Goal: Task Accomplishment & Management: Manage account settings

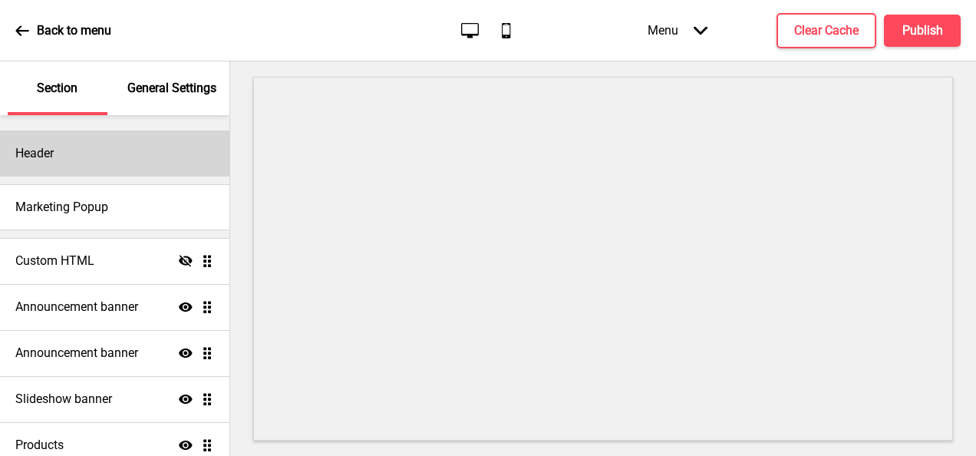
click at [61, 170] on div "Header" at bounding box center [114, 153] width 229 height 46
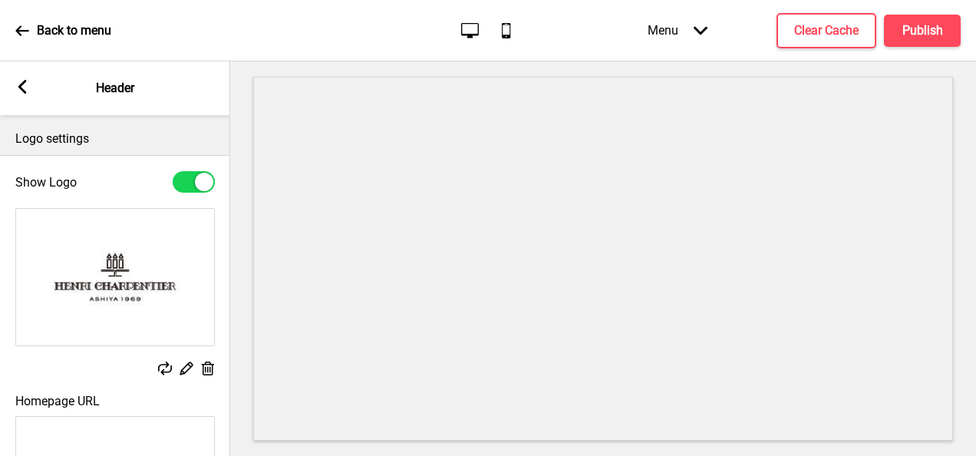
click at [18, 83] on rect at bounding box center [22, 87] width 14 height 14
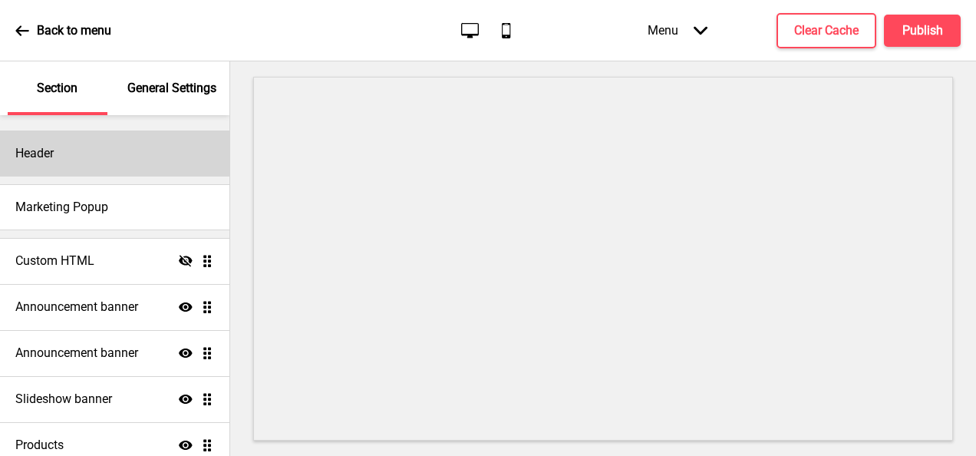
click at [141, 160] on div "Header" at bounding box center [114, 153] width 229 height 46
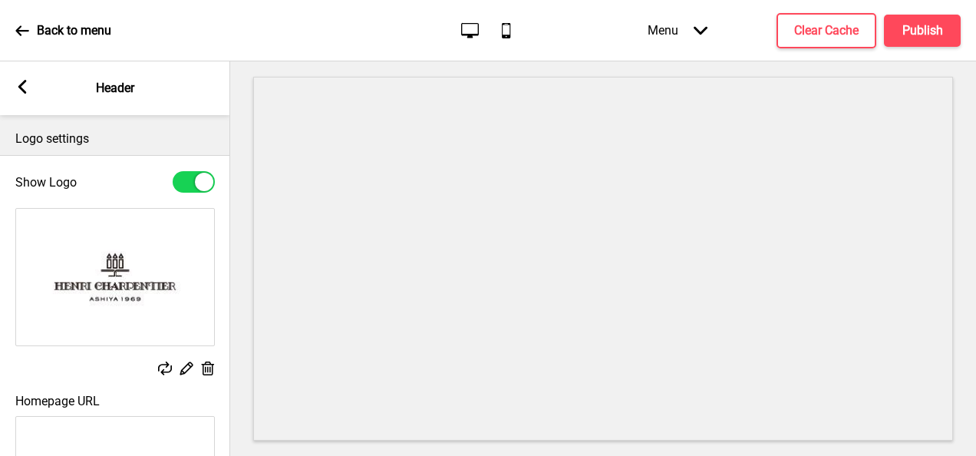
click at [207, 367] on icon at bounding box center [208, 368] width 13 height 14
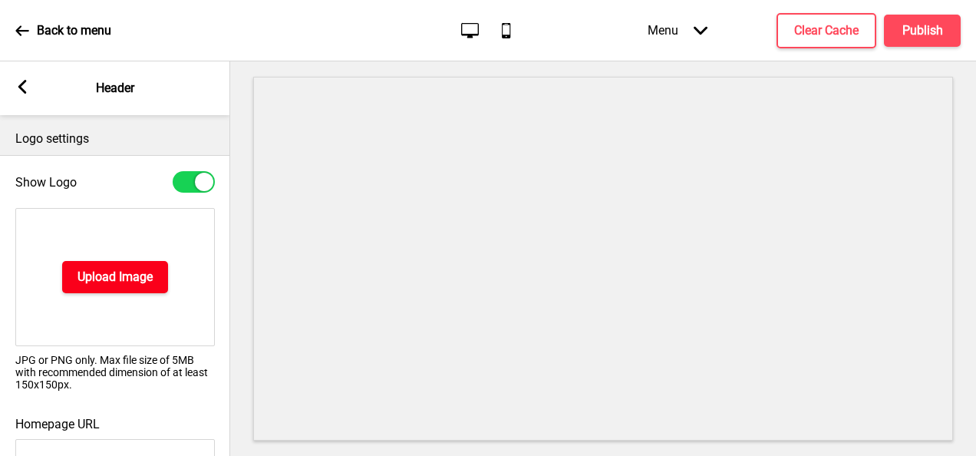
click at [133, 268] on h4 "Upload Image" at bounding box center [114, 276] width 75 height 17
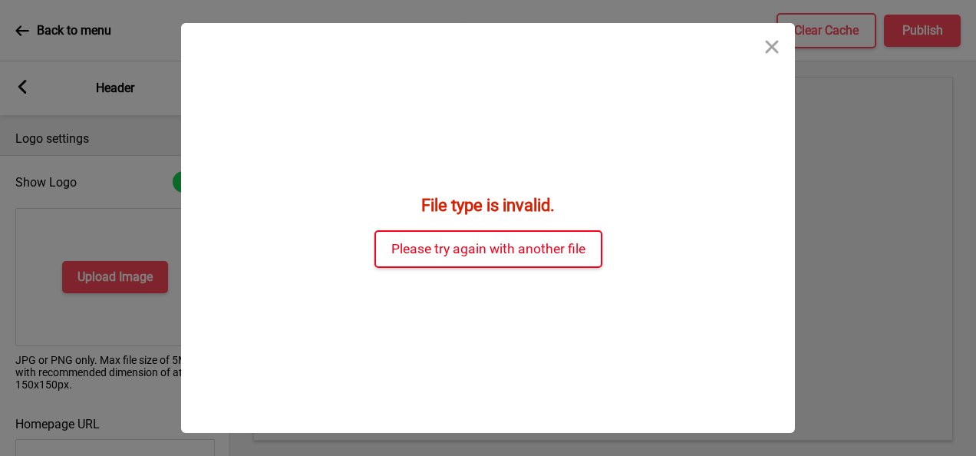
click at [515, 253] on button "Please try again with another file" at bounding box center [488, 249] width 228 height 38
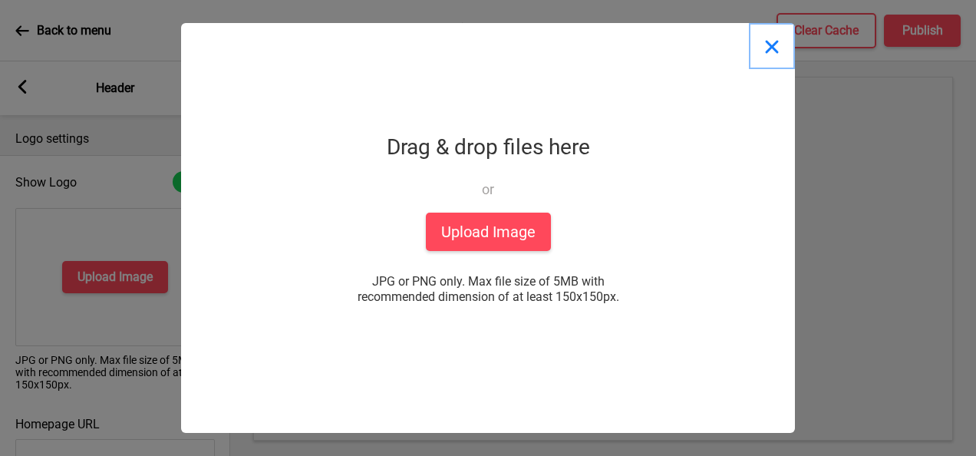
click at [775, 49] on button "Close" at bounding box center [772, 46] width 46 height 46
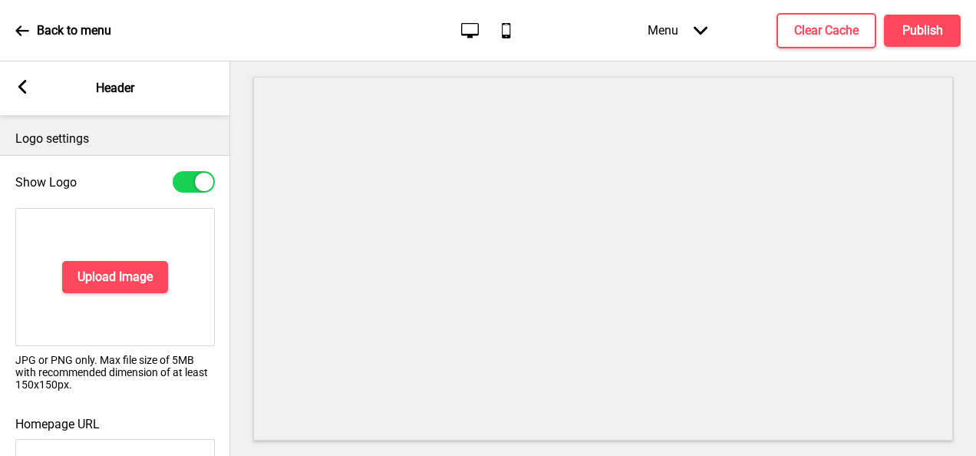
click at [29, 32] on div "Back to menu" at bounding box center [63, 30] width 96 height 41
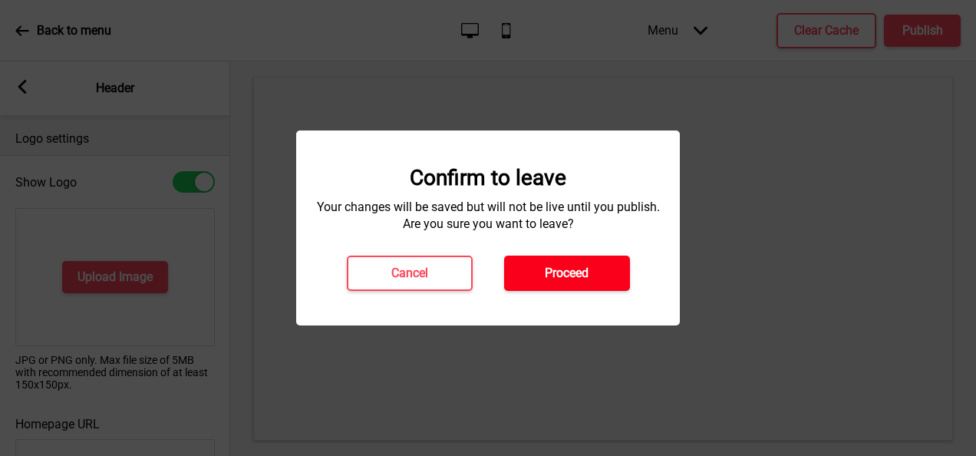
click at [599, 265] on button "Proceed" at bounding box center [567, 272] width 126 height 35
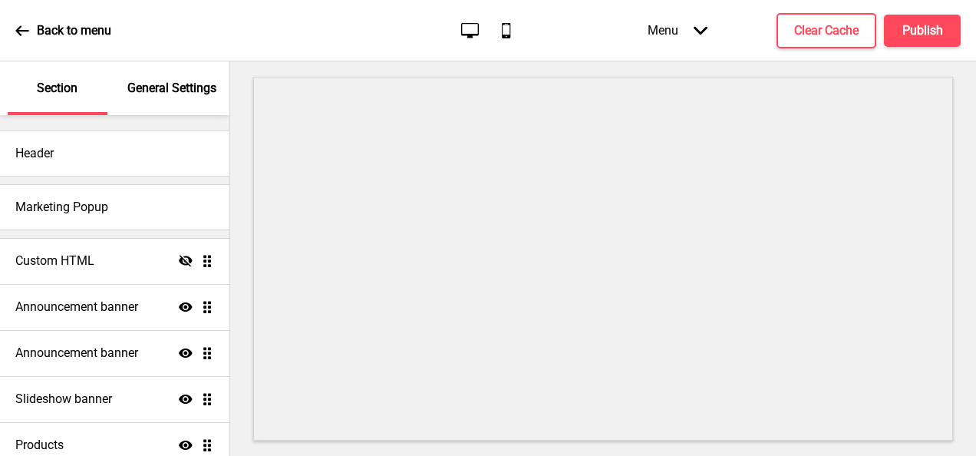
click at [184, 99] on div "General Settings" at bounding box center [173, 88] width 100 height 54
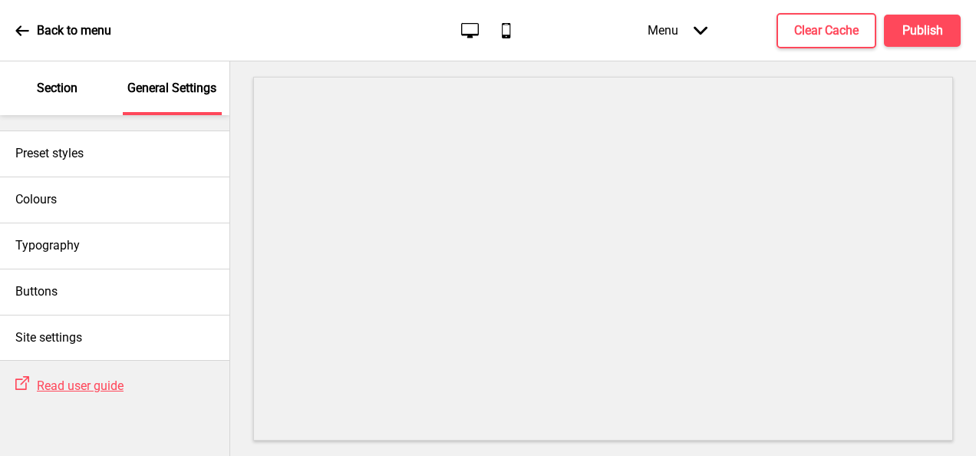
click at [65, 71] on div "Section" at bounding box center [58, 88] width 100 height 54
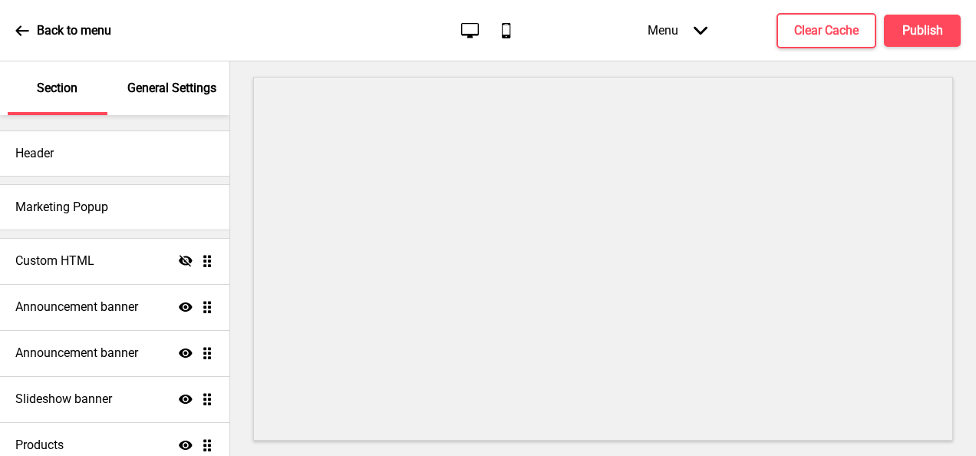
click at [160, 106] on div "General Settings" at bounding box center [173, 88] width 100 height 54
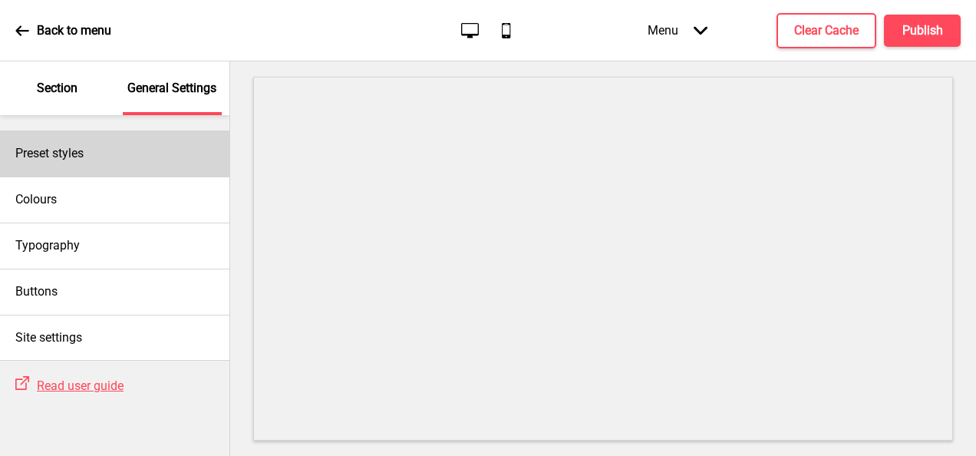
click at [97, 159] on div "Preset styles" at bounding box center [114, 153] width 229 height 46
select select "Custom"
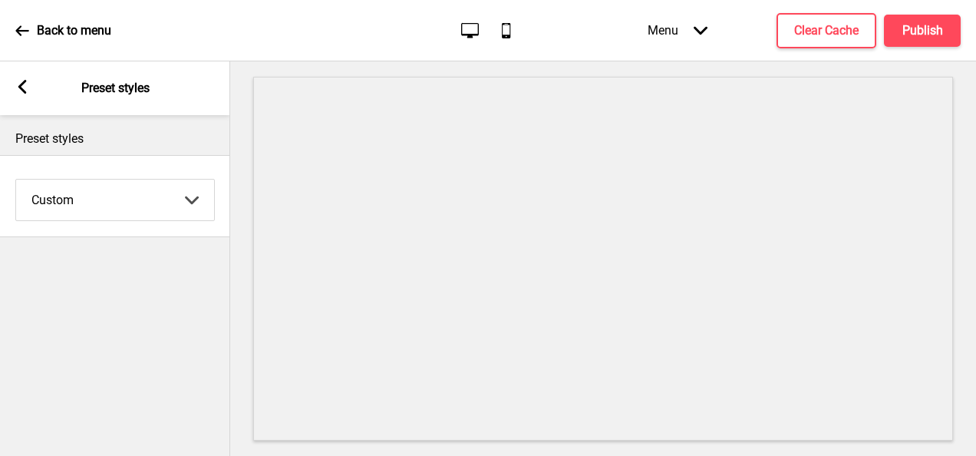
click at [23, 92] on icon at bounding box center [22, 87] width 8 height 14
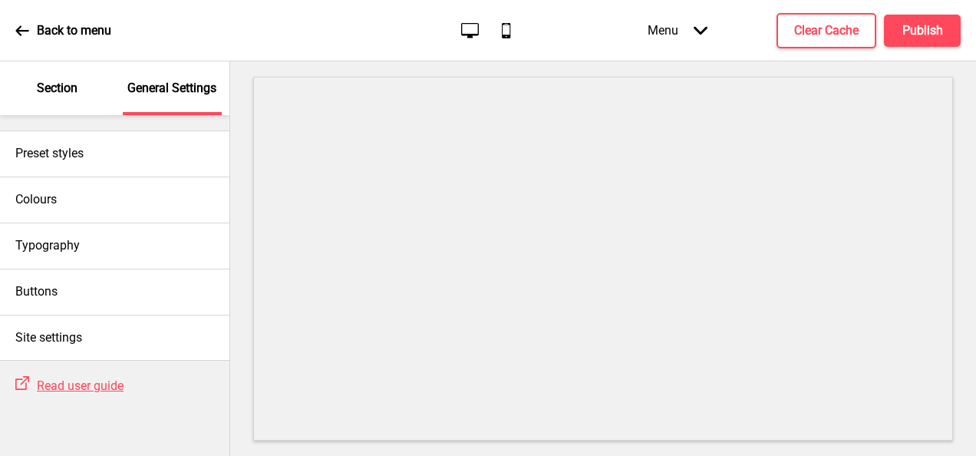
click at [51, 109] on div "Section" at bounding box center [58, 88] width 100 height 54
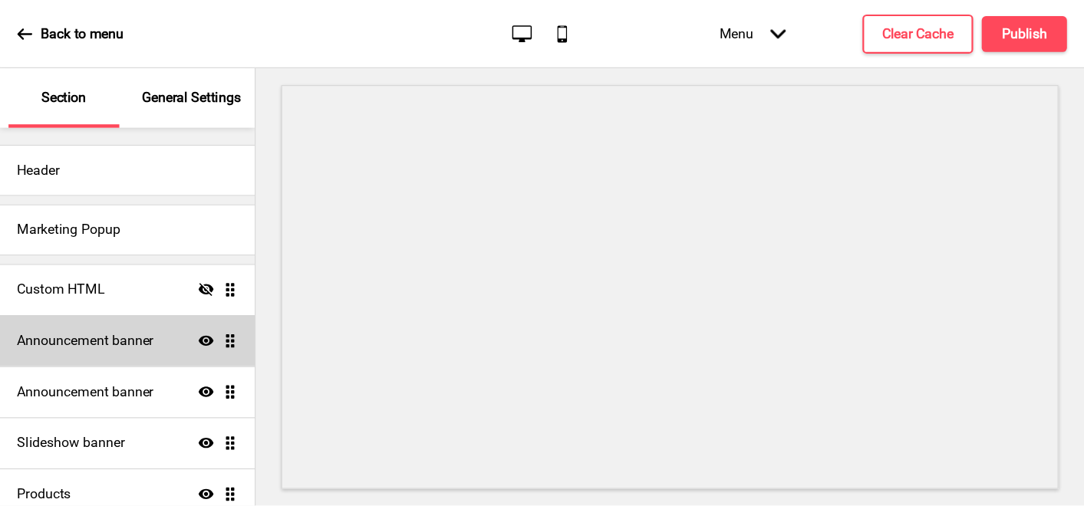
scroll to position [266, 0]
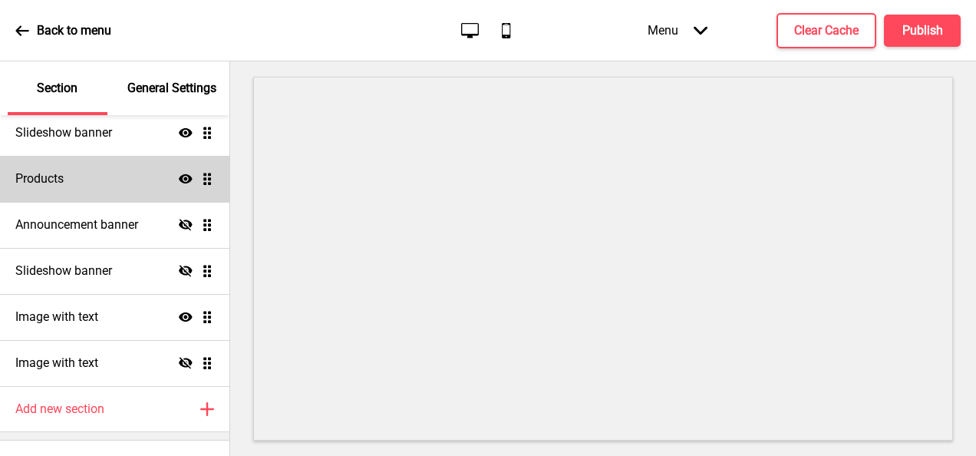
drag, startPoint x: 84, startPoint y: 285, endPoint x: 58, endPoint y: 179, distance: 109.0
click at [58, 179] on h4 "Products" at bounding box center [39, 178] width 48 height 17
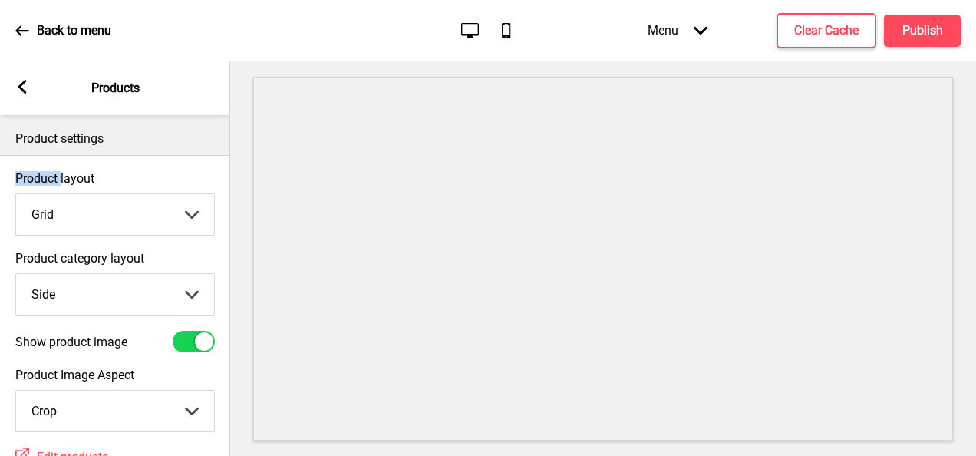
click at [58, 179] on label "Product layout" at bounding box center [114, 178] width 199 height 15
click at [58, 194] on select "Grid List" at bounding box center [115, 214] width 198 height 41
drag, startPoint x: 58, startPoint y: 179, endPoint x: 101, endPoint y: 215, distance: 55.6
click at [101, 215] on select "Grid List" at bounding box center [115, 214] width 198 height 41
click at [16, 194] on select "Grid List" at bounding box center [115, 214] width 198 height 41
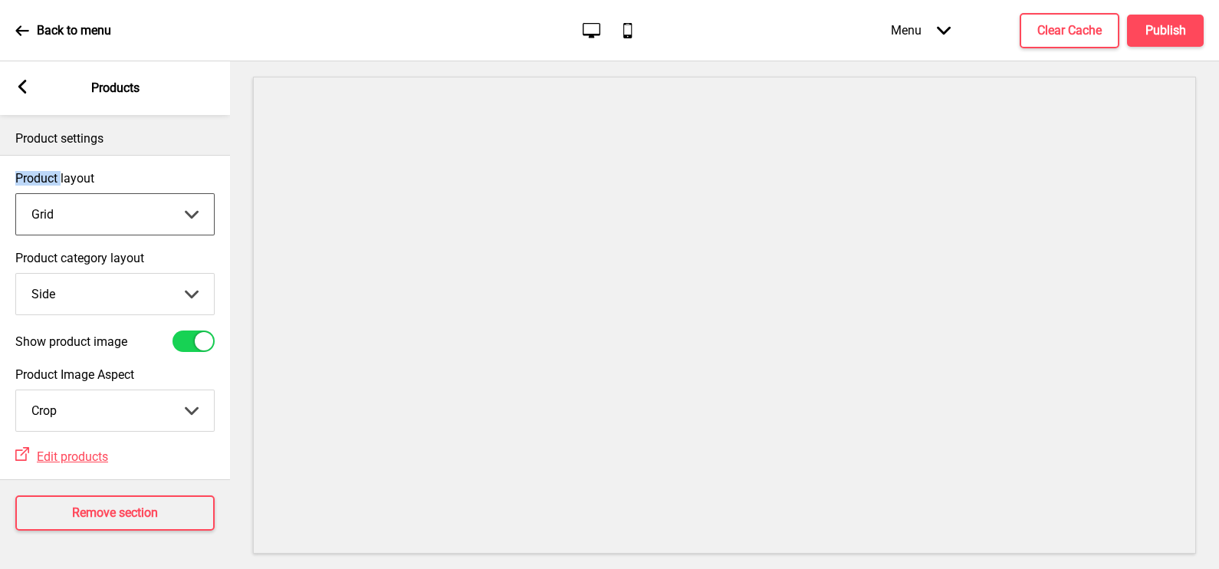
scroll to position [182, 0]
click at [127, 222] on select "Grid List" at bounding box center [115, 214] width 198 height 41
click at [171, 218] on select "Grid List" at bounding box center [115, 214] width 198 height 41
click at [171, 291] on select "Top Side" at bounding box center [115, 294] width 198 height 41
select select "top"
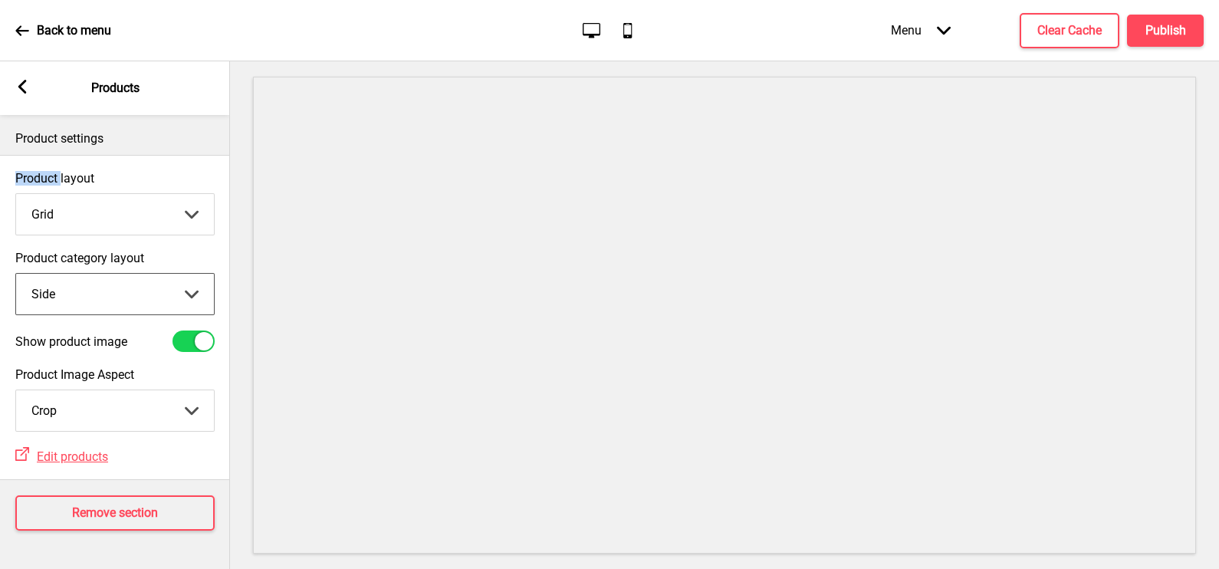
click at [16, 274] on select "Top Side" at bounding box center [115, 294] width 198 height 41
click at [141, 222] on select "Grid List" at bounding box center [115, 214] width 198 height 41
select select "list"
click at [16, 194] on select "Grid List" at bounding box center [115, 214] width 198 height 41
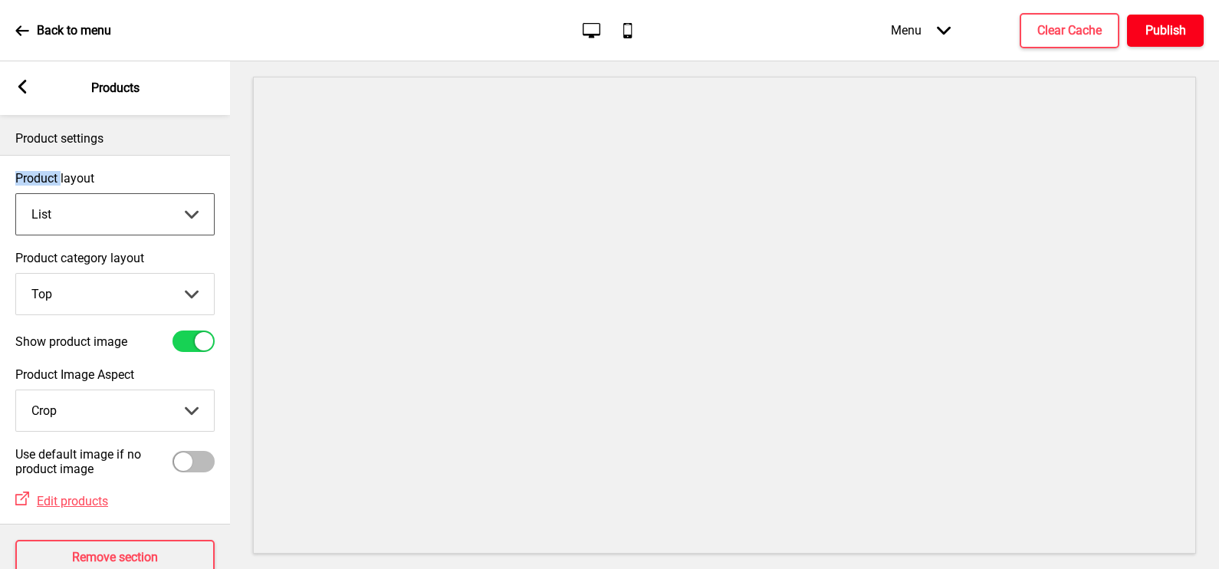
click at [975, 42] on button "Publish" at bounding box center [1165, 31] width 77 height 32
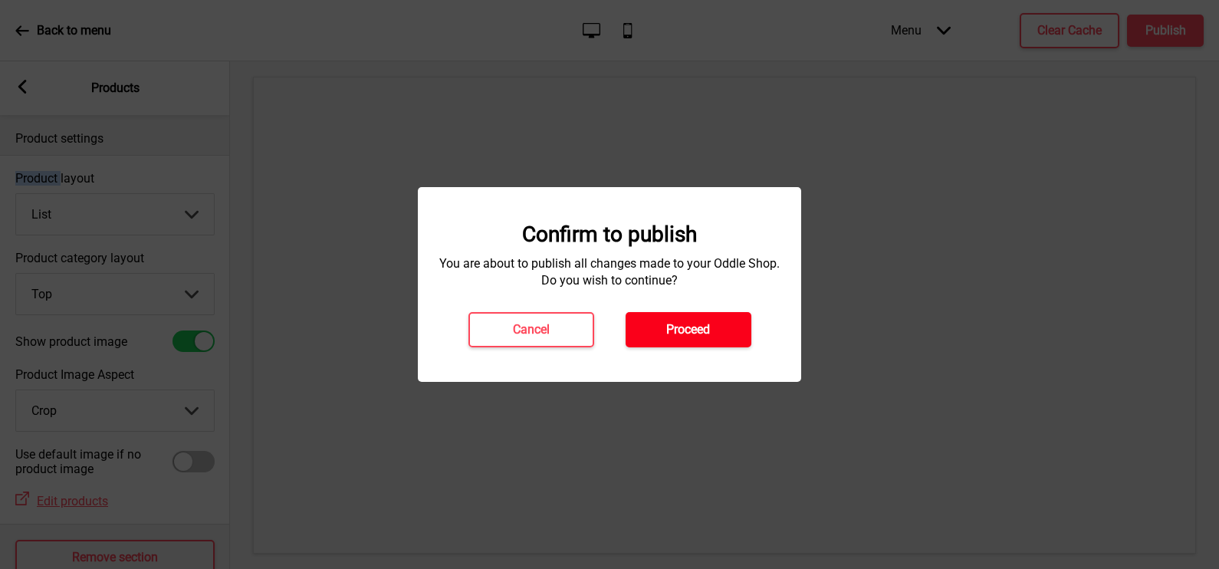
click at [729, 321] on button "Proceed" at bounding box center [689, 329] width 126 height 35
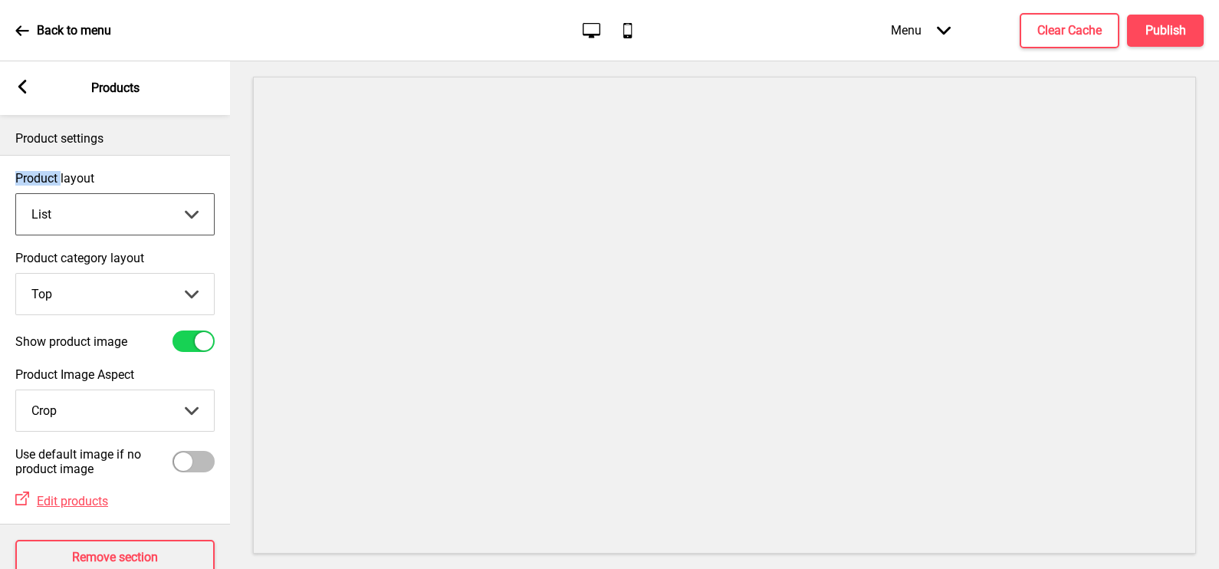
click at [136, 202] on select "Grid List" at bounding box center [115, 214] width 198 height 41
drag, startPoint x: 127, startPoint y: 210, endPoint x: 115, endPoint y: 291, distance: 82.1
click at [115, 291] on div "Product layout List Grid List Arrow down Product category layout Top Top Side A…" at bounding box center [115, 340] width 230 height 370
drag, startPoint x: 115, startPoint y: 291, endPoint x: 115, endPoint y: 351, distance: 59.8
click at [115, 351] on div "Product layout List Grid List Arrow down Product category layout Top Top Side A…" at bounding box center [115, 340] width 230 height 370
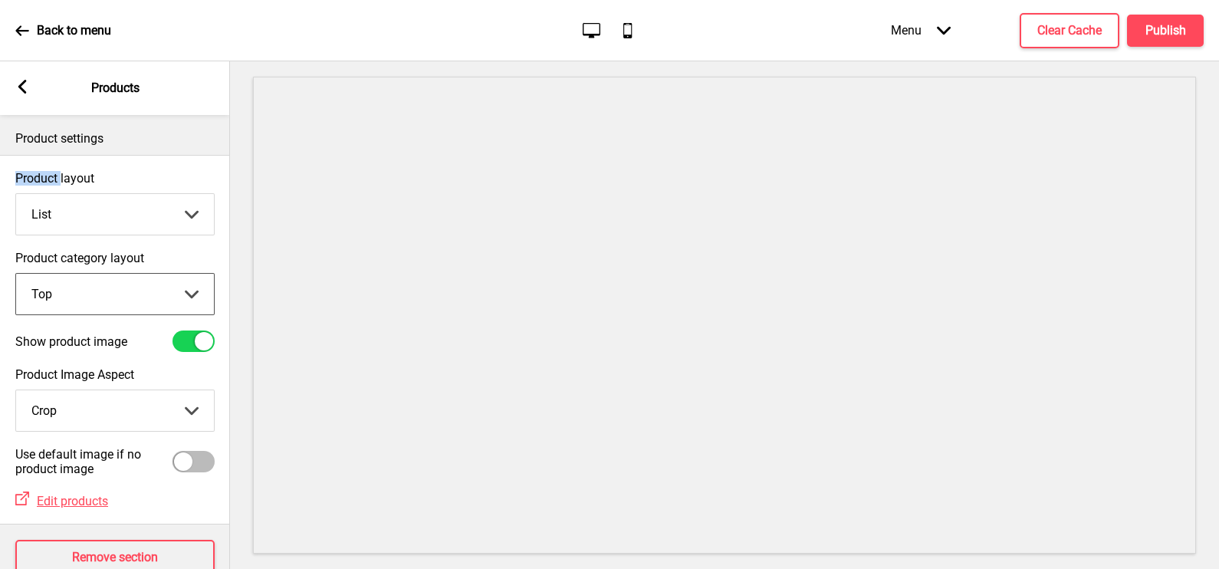
click at [16, 274] on select "Top Side" at bounding box center [115, 294] width 198 height 41
click at [165, 217] on select "Grid List" at bounding box center [115, 214] width 198 height 41
click at [195, 176] on label "Product layout" at bounding box center [114, 178] width 199 height 15
click at [195, 194] on select "Grid List" at bounding box center [115, 214] width 198 height 41
click at [166, 290] on select "Top Side" at bounding box center [115, 294] width 198 height 41
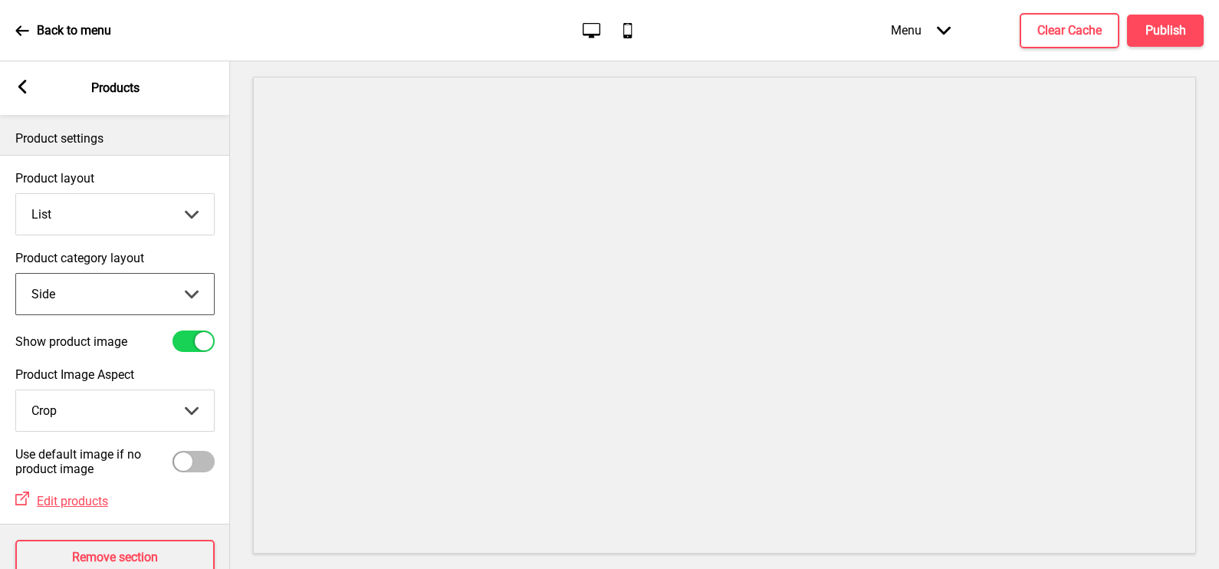
click at [16, 274] on select "Top Side" at bounding box center [115, 294] width 198 height 41
click at [63, 299] on select "Top Side" at bounding box center [115, 294] width 198 height 41
select select "side"
click at [16, 274] on select "Top Side" at bounding box center [115, 294] width 198 height 41
click at [129, 211] on select "Grid List" at bounding box center [115, 214] width 198 height 41
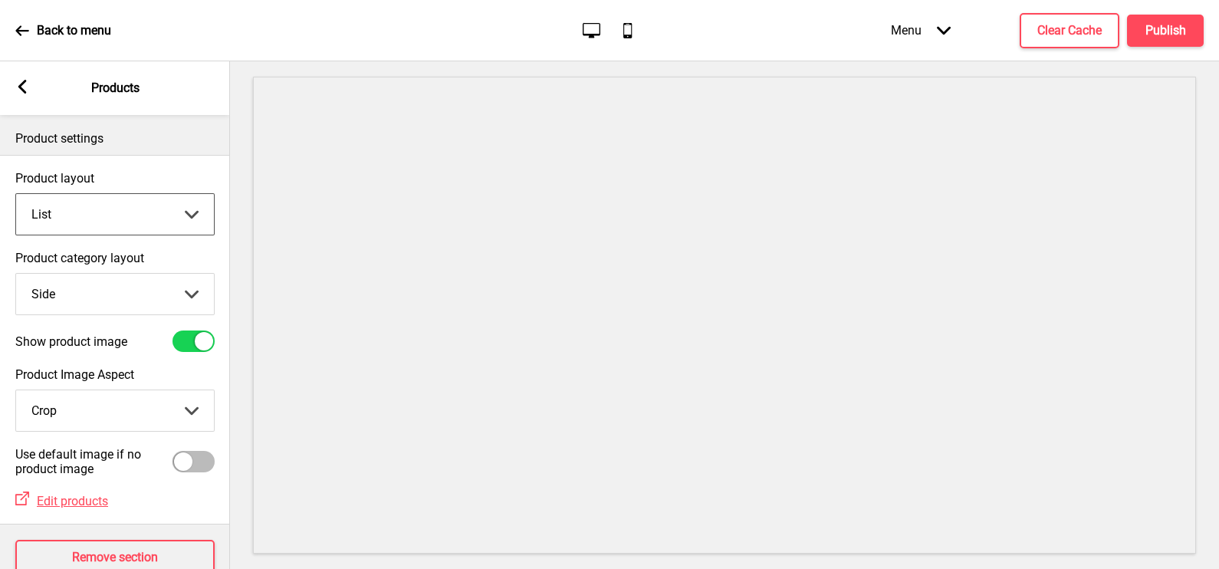
select select "grid"
click at [16, 194] on select "Grid List" at bounding box center [115, 214] width 198 height 41
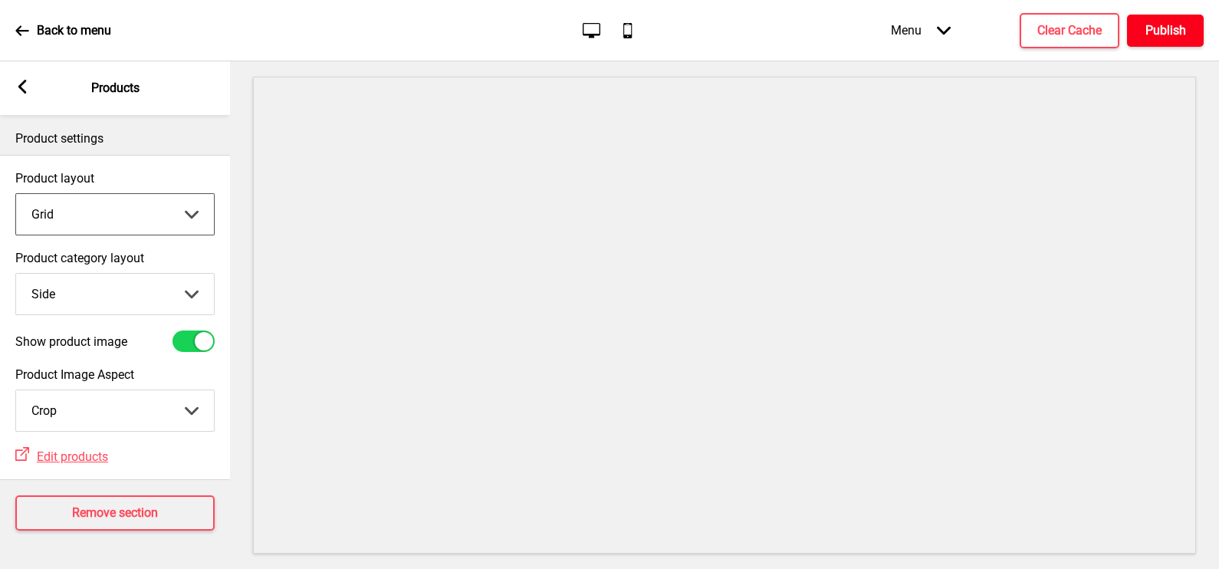
click at [975, 30] on h4 "Publish" at bounding box center [1166, 30] width 41 height 17
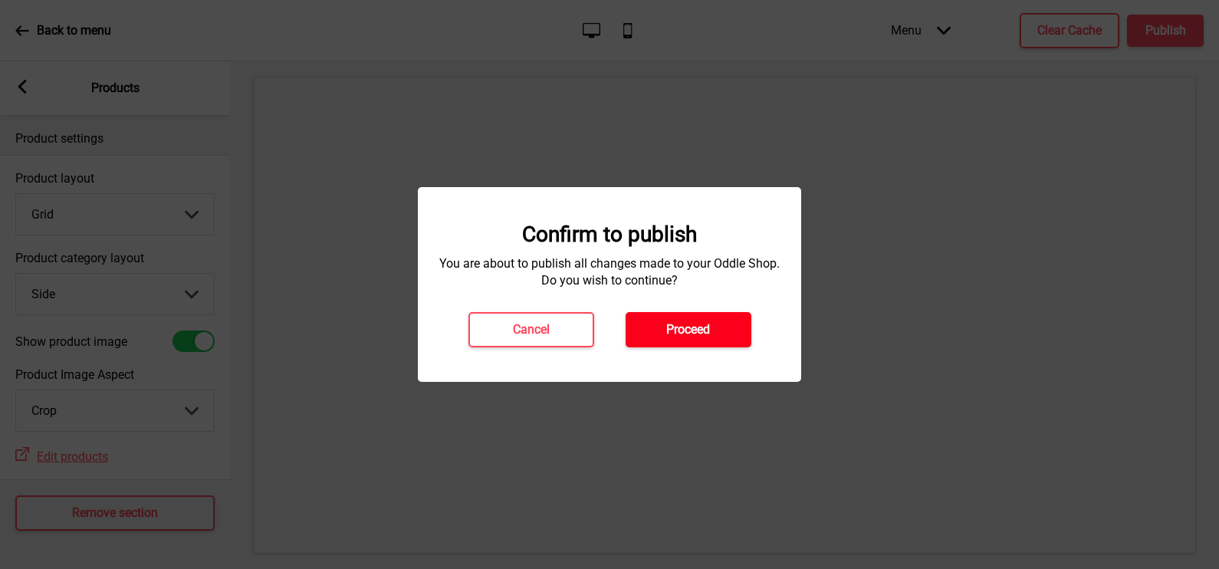
click at [729, 314] on button "Proceed" at bounding box center [689, 329] width 126 height 35
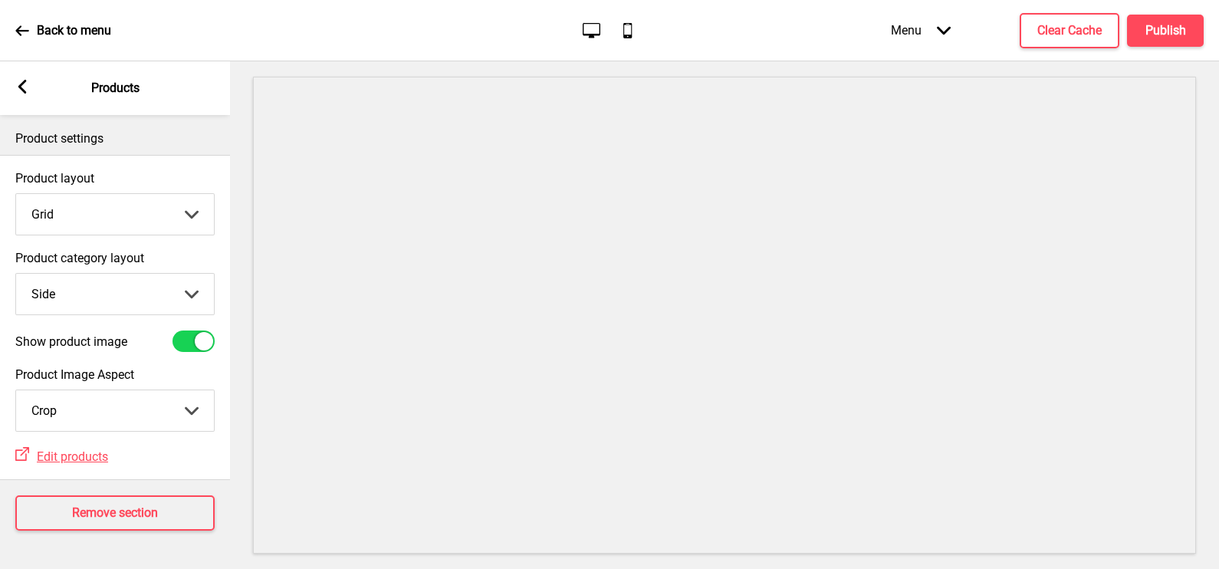
scroll to position [6, 0]
click at [124, 201] on select "Grid List" at bounding box center [115, 214] width 198 height 41
click at [133, 289] on select "Top Side" at bounding box center [115, 294] width 198 height 41
select select "top"
click at [16, 274] on select "Top Side" at bounding box center [115, 294] width 198 height 41
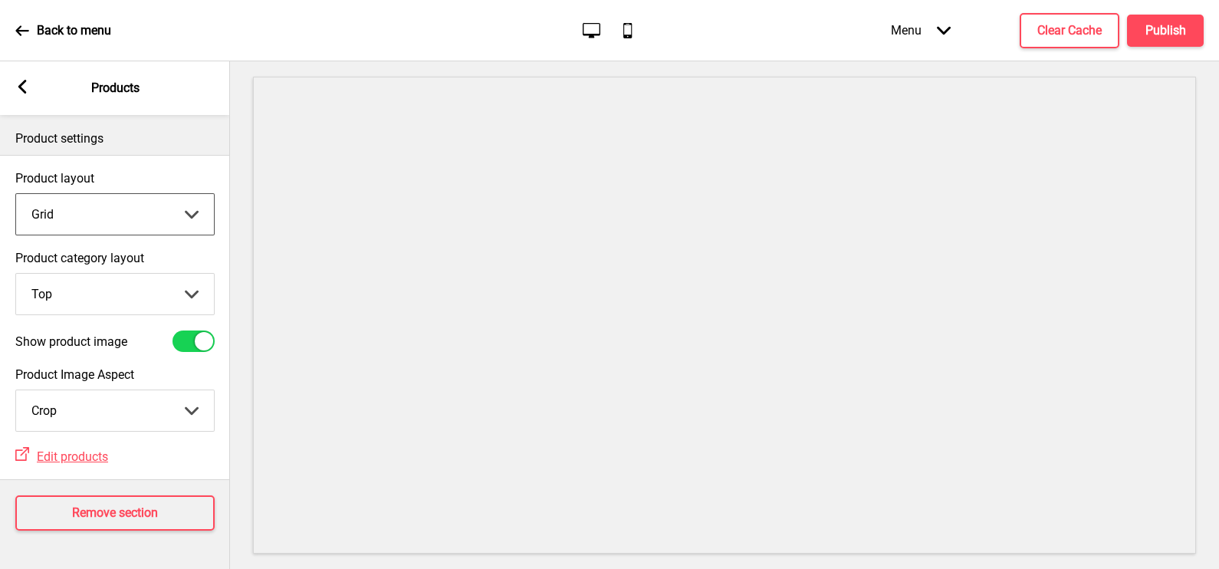
click at [172, 211] on select "Grid List" at bounding box center [115, 214] width 198 height 41
select select "list"
click at [16, 194] on select "Grid List" at bounding box center [115, 214] width 198 height 41
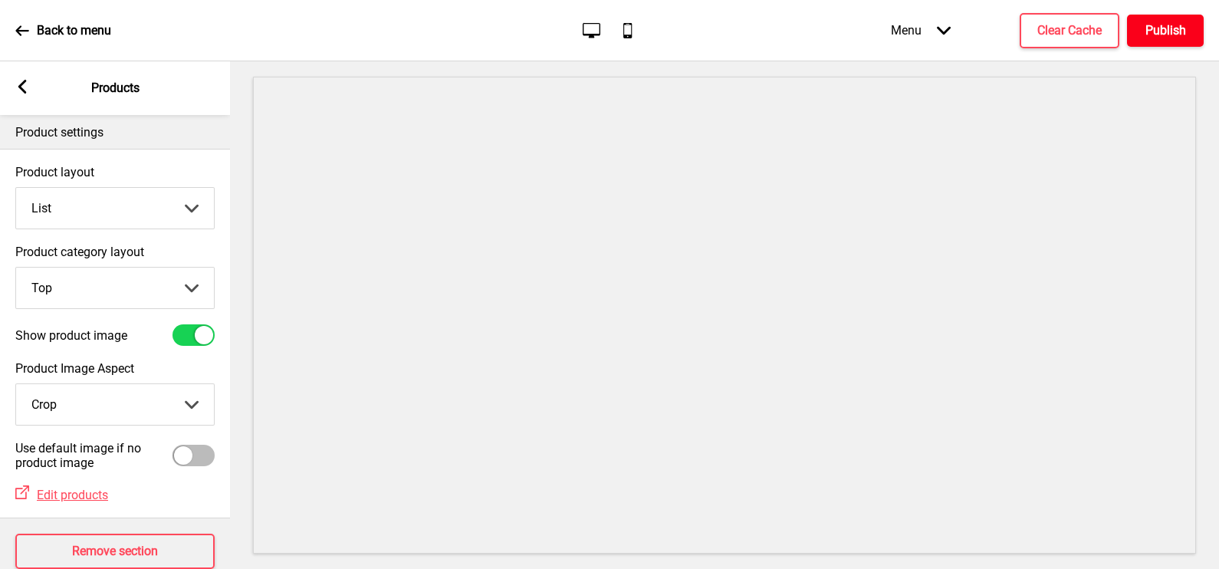
click at [975, 38] on button "Publish" at bounding box center [1165, 31] width 77 height 32
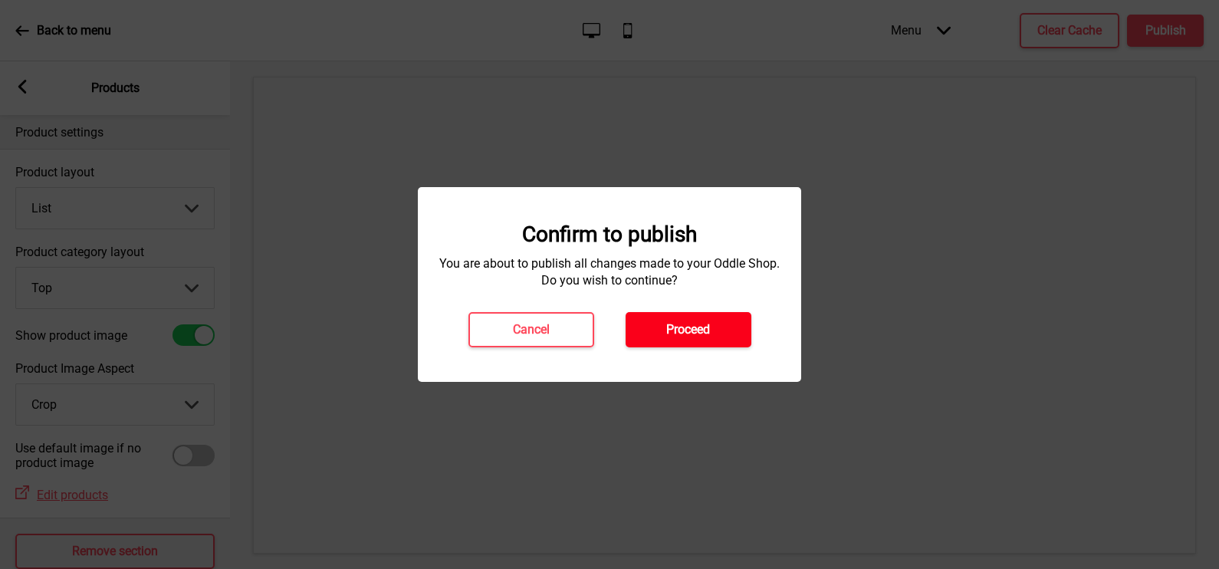
click at [686, 325] on h4 "Proceed" at bounding box center [688, 329] width 44 height 17
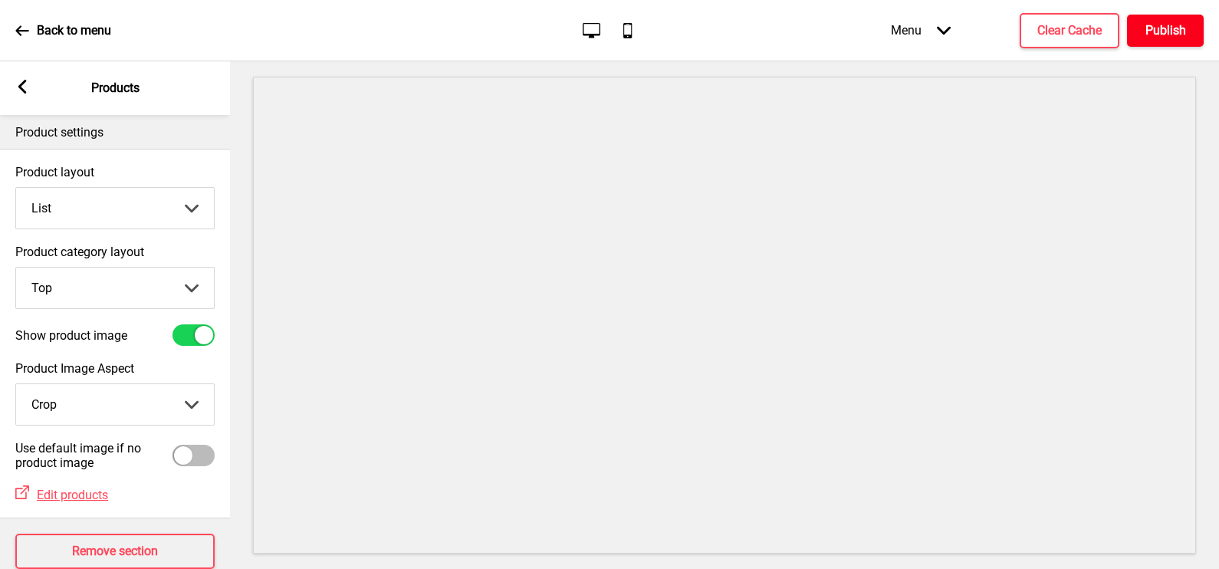
click at [975, 40] on button "Publish" at bounding box center [1165, 31] width 77 height 32
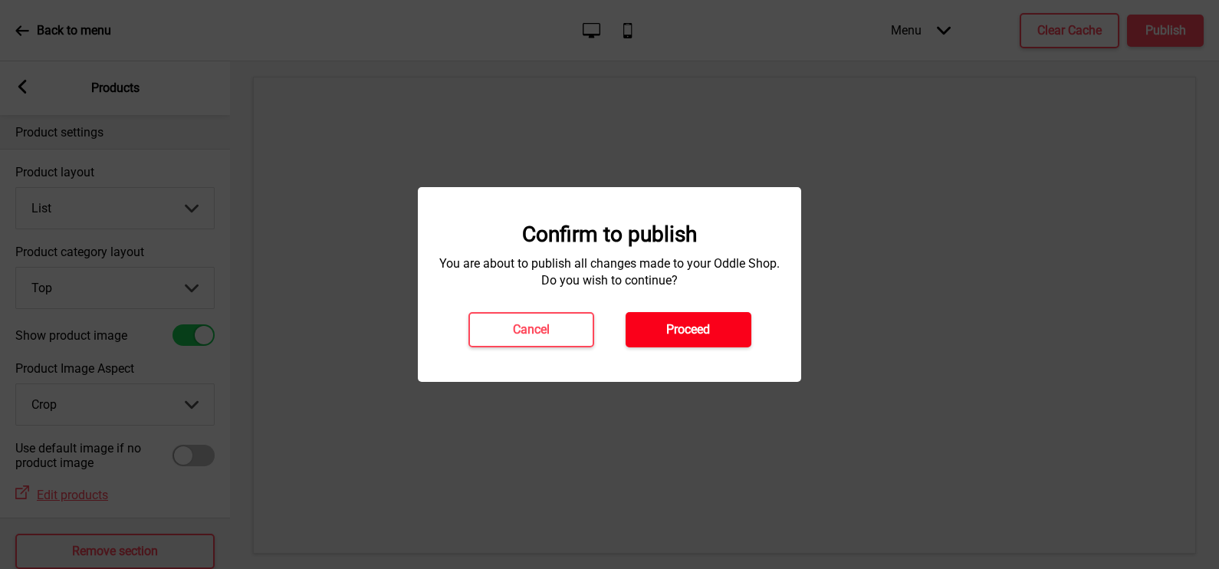
click at [659, 336] on button "Proceed" at bounding box center [689, 329] width 126 height 35
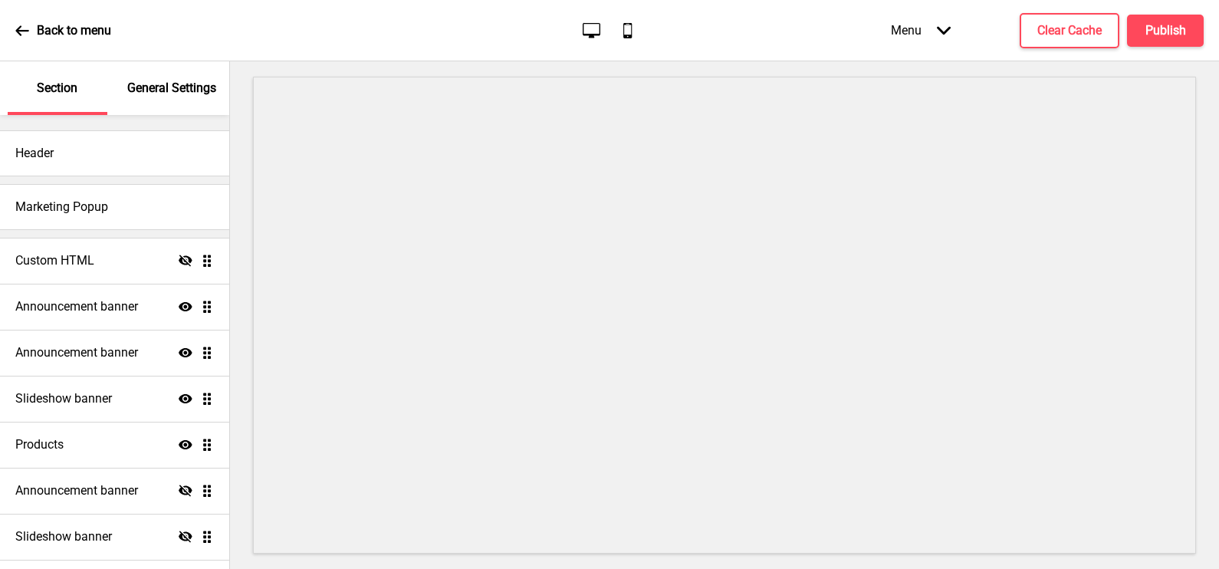
click at [173, 80] on p "General Settings" at bounding box center [171, 88] width 89 height 17
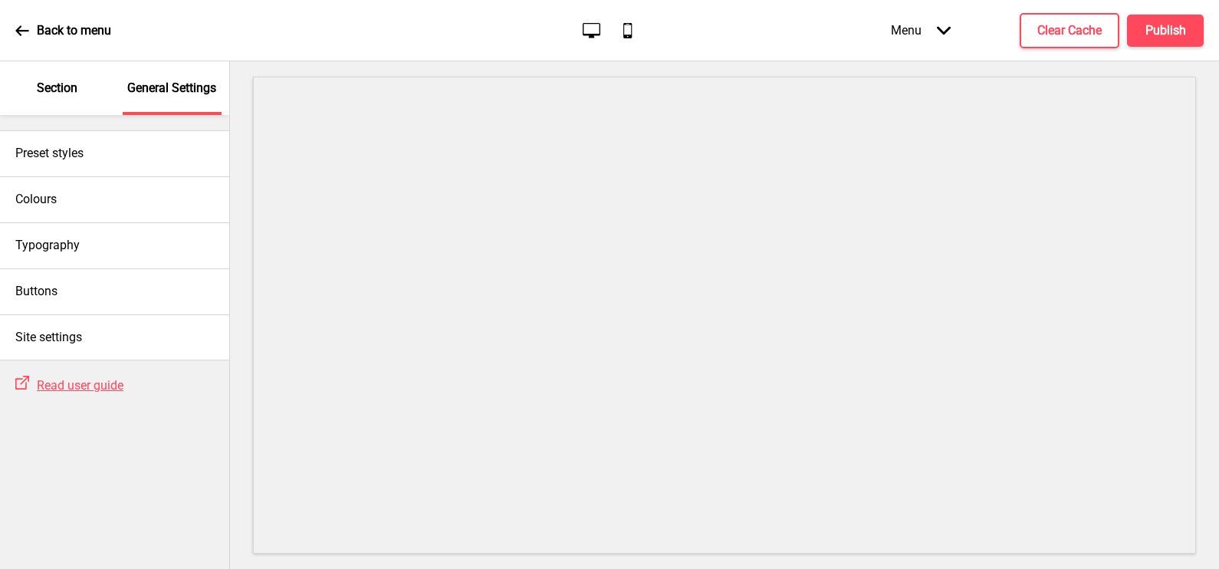
click at [58, 80] on p "Section" at bounding box center [57, 88] width 41 height 17
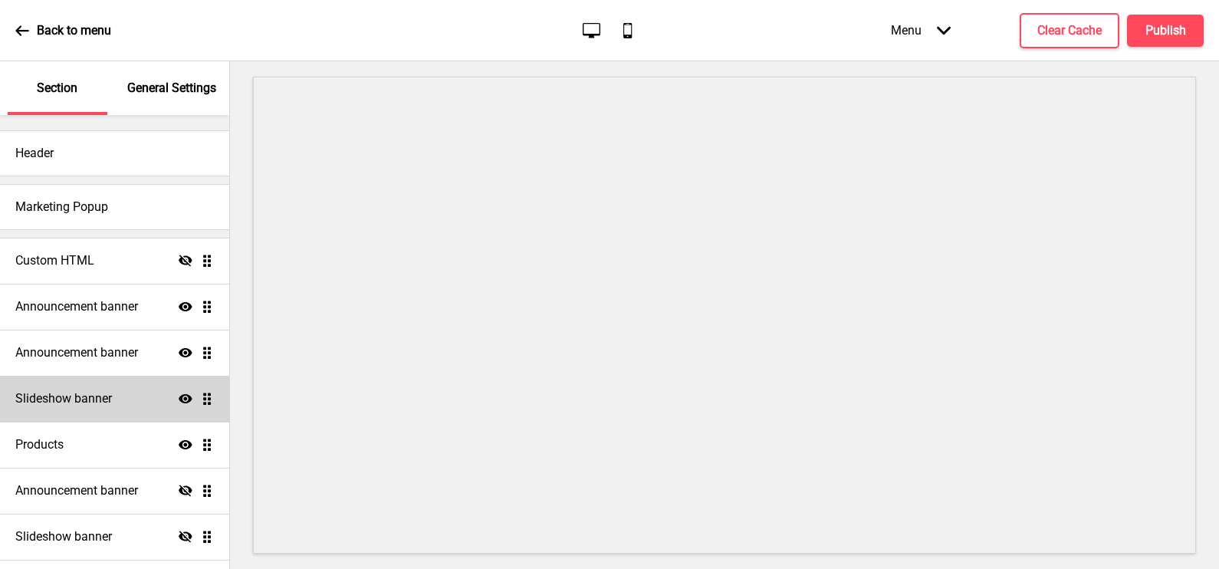
scroll to position [34, 0]
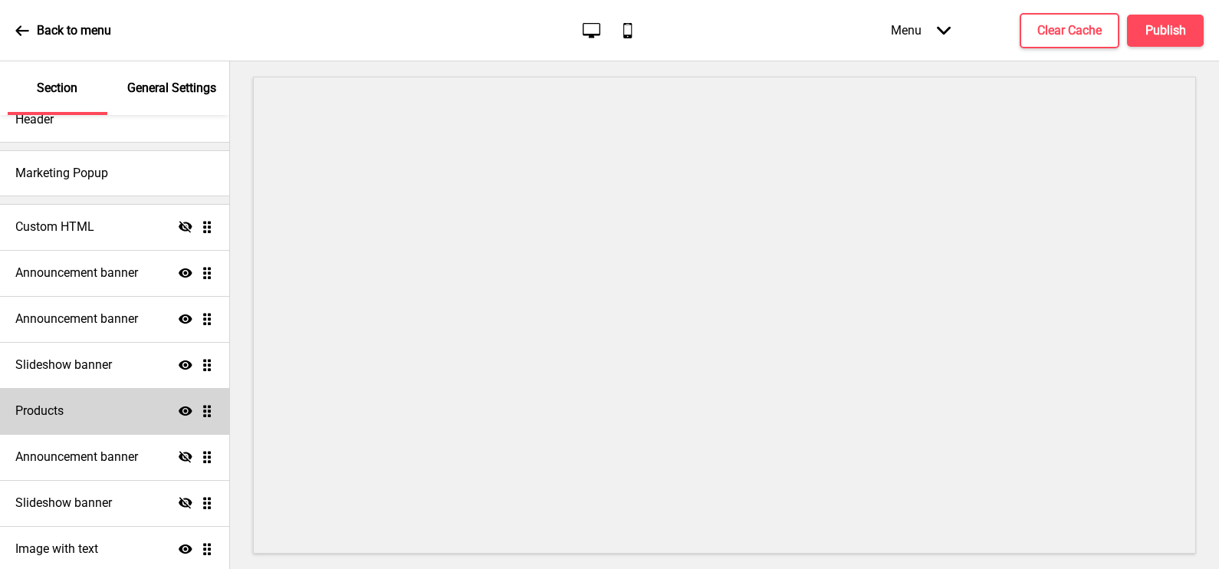
click at [69, 400] on div "Products Show Drag" at bounding box center [114, 411] width 229 height 46
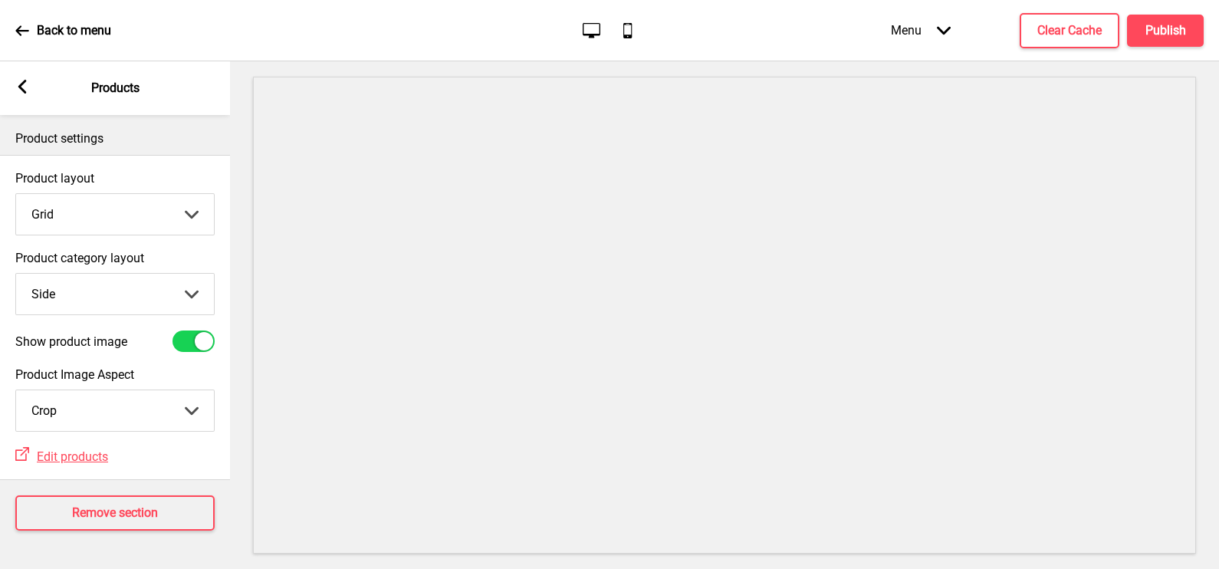
scroll to position [6, 0]
click at [107, 295] on select "Top Side" at bounding box center [115, 294] width 198 height 41
select select "top"
click at [16, 274] on select "Top Side" at bounding box center [115, 294] width 198 height 41
click at [138, 214] on select "Grid List" at bounding box center [115, 214] width 198 height 41
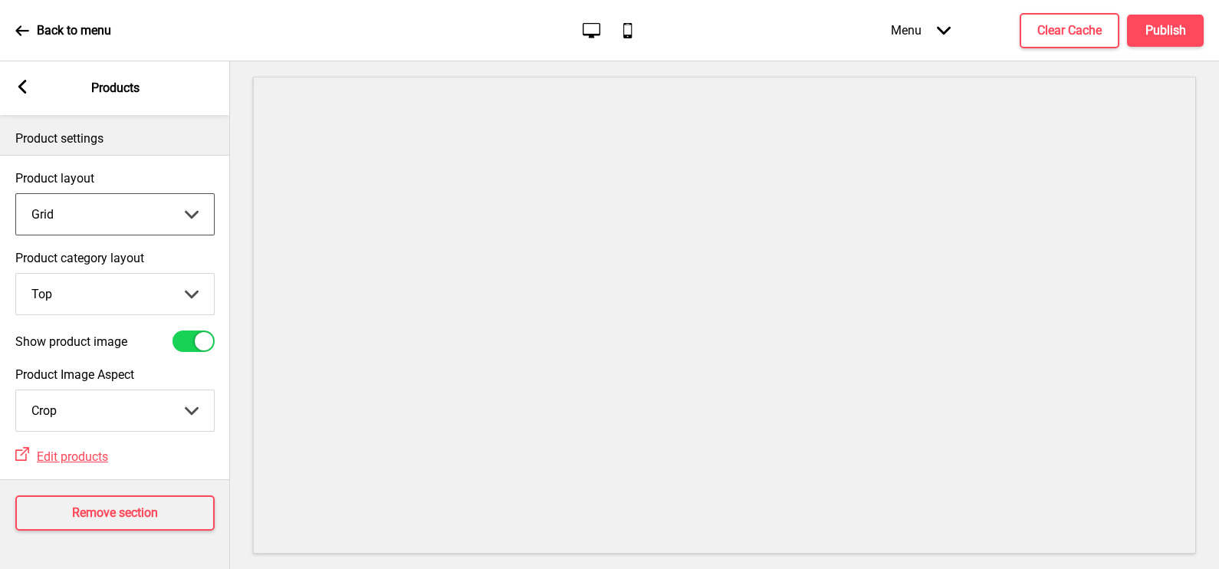
select select "list"
click at [16, 194] on select "Grid List" at bounding box center [115, 214] width 198 height 41
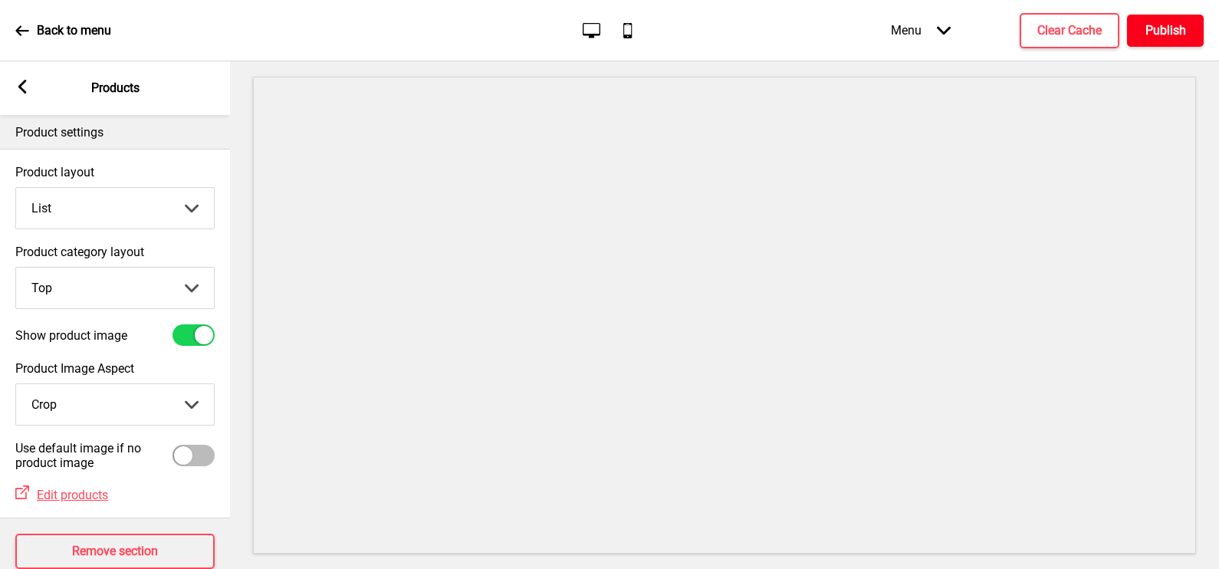
click at [1162, 29] on h4 "Publish" at bounding box center [1166, 30] width 41 height 17
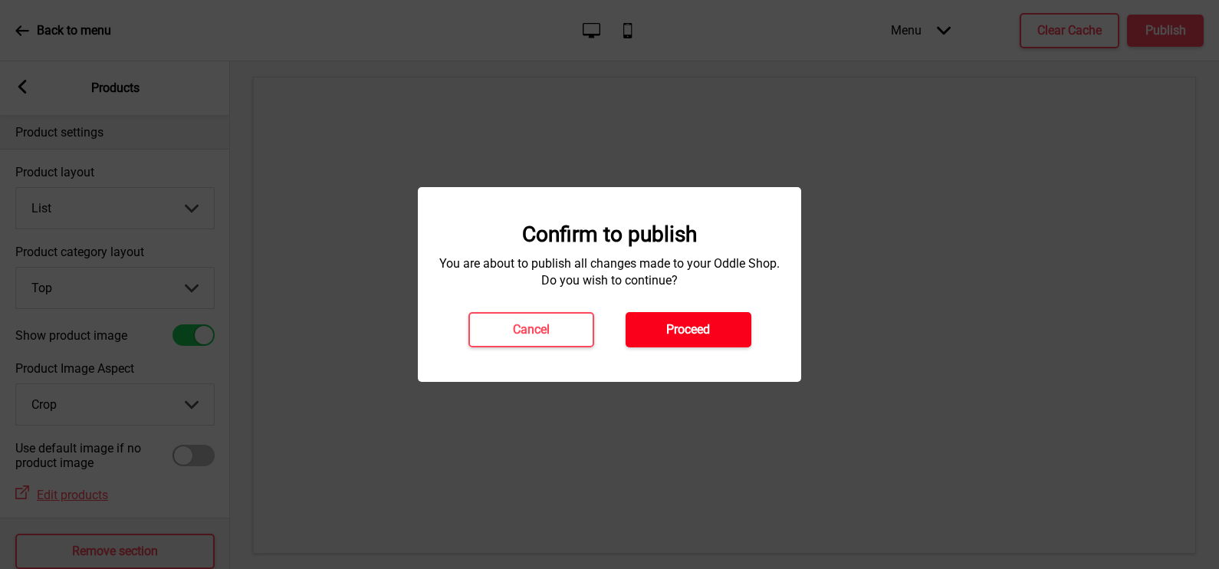
click at [719, 319] on button "Proceed" at bounding box center [689, 329] width 126 height 35
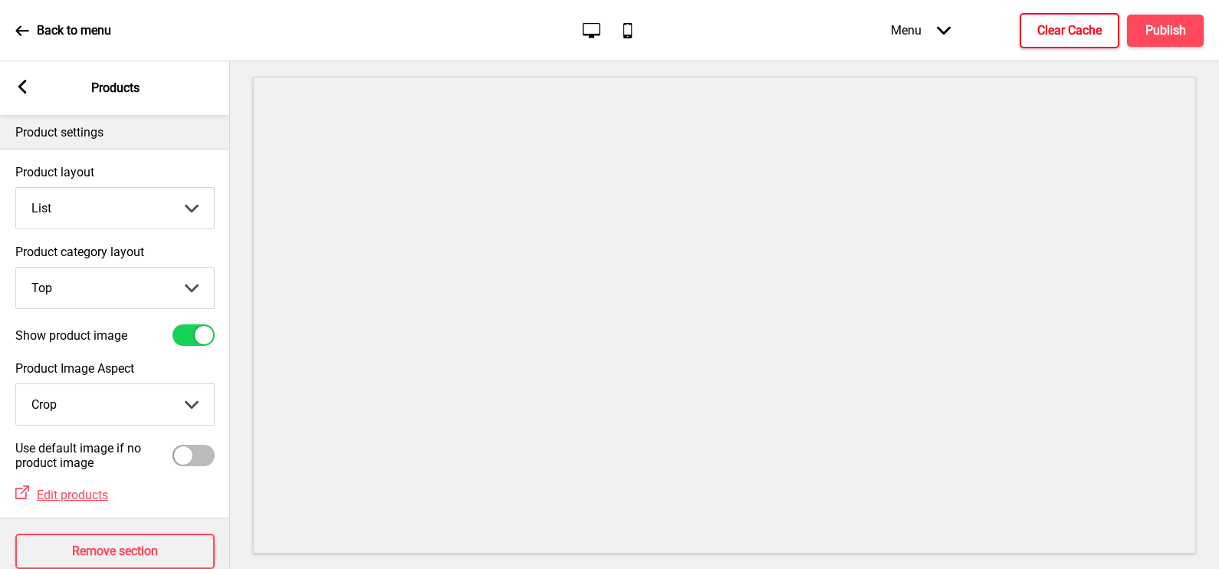
click at [1102, 40] on button "Clear Cache" at bounding box center [1070, 30] width 100 height 35
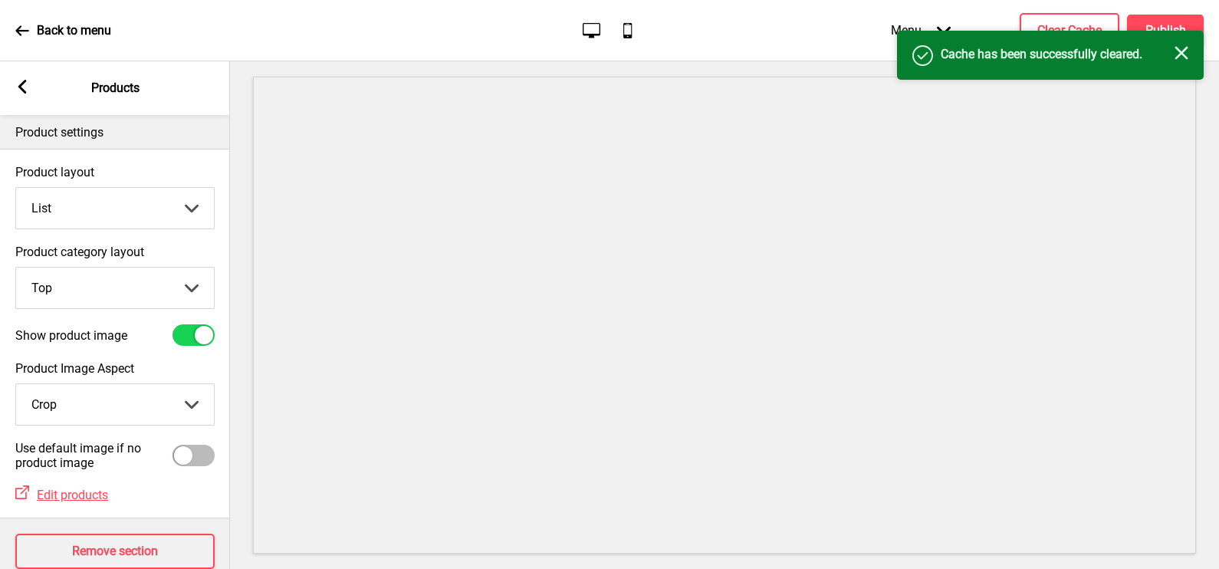
click at [1184, 35] on div "Success Cache has been successfully cleared. Close" at bounding box center [1050, 55] width 307 height 49
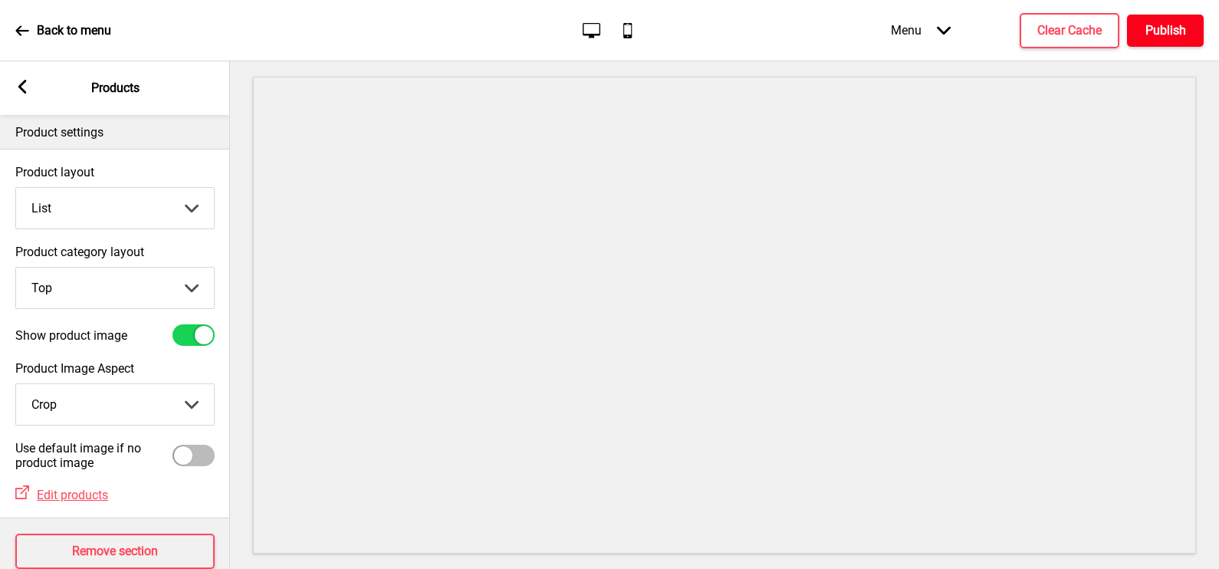
click at [1177, 35] on h4 "Publish" at bounding box center [1166, 30] width 41 height 17
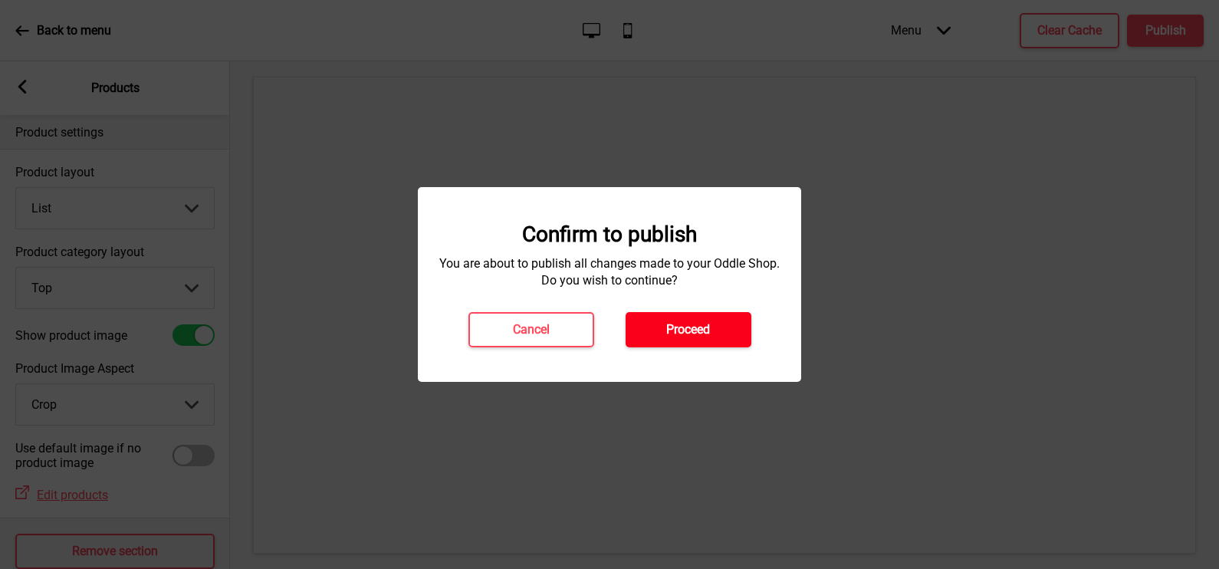
click at [709, 322] on h4 "Proceed" at bounding box center [688, 329] width 44 height 17
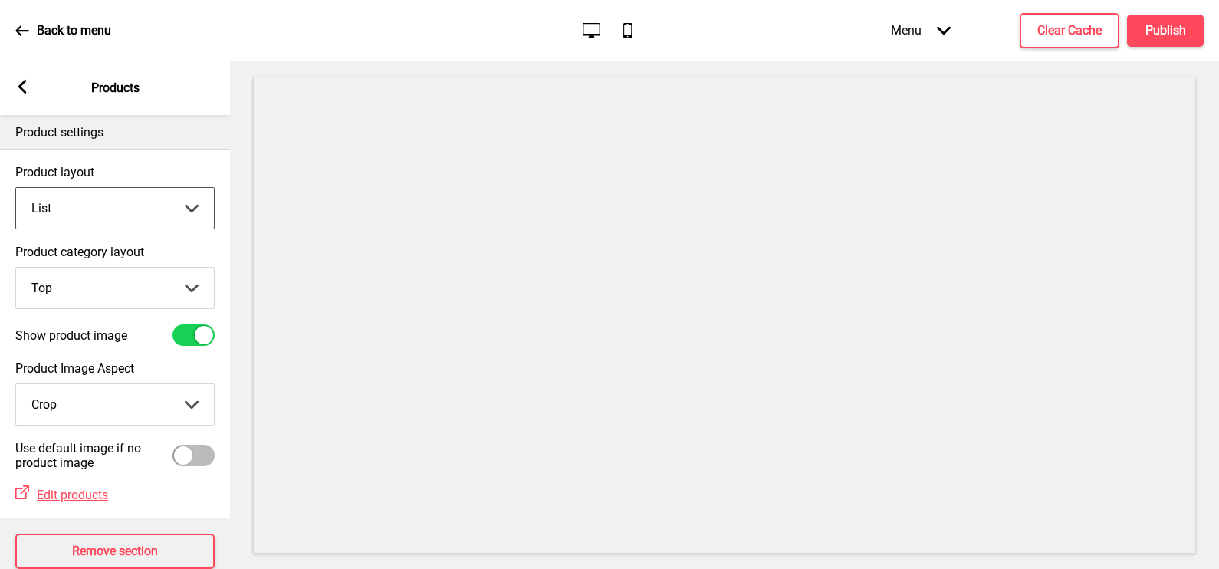
click at [146, 220] on select "Grid List" at bounding box center [115, 208] width 198 height 41
click at [16, 188] on select "Grid List" at bounding box center [115, 208] width 198 height 41
click at [130, 281] on select "Top Side" at bounding box center [115, 288] width 198 height 41
select select "side"
click at [16, 268] on select "Top Side" at bounding box center [115, 288] width 198 height 41
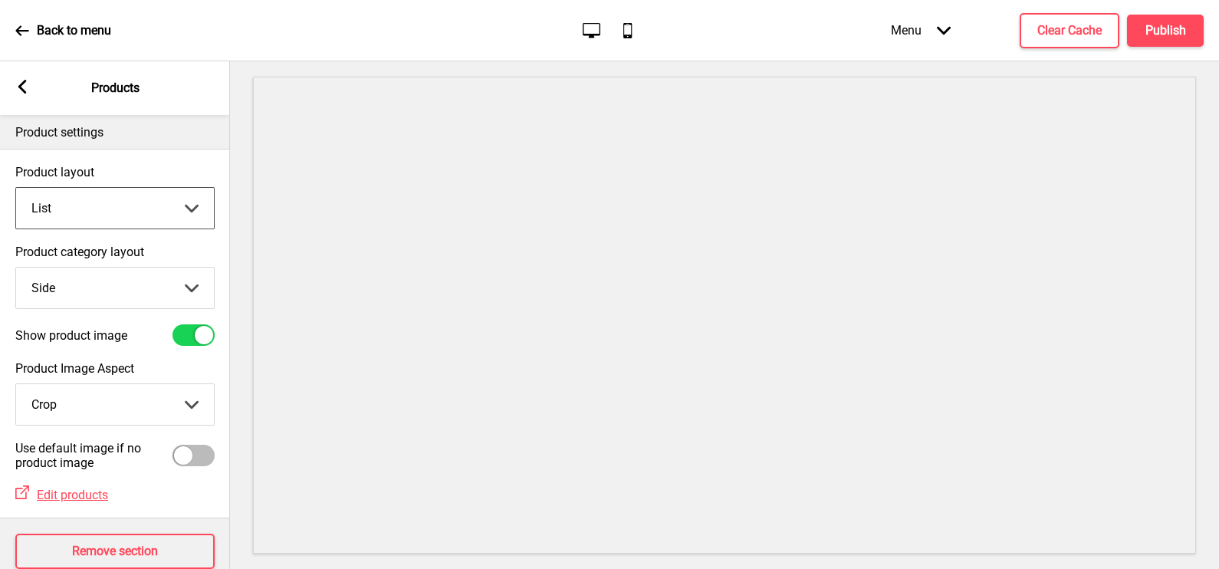
click at [135, 199] on select "Grid List" at bounding box center [115, 208] width 198 height 41
select select "grid"
click at [16, 188] on select "Grid List" at bounding box center [115, 208] width 198 height 41
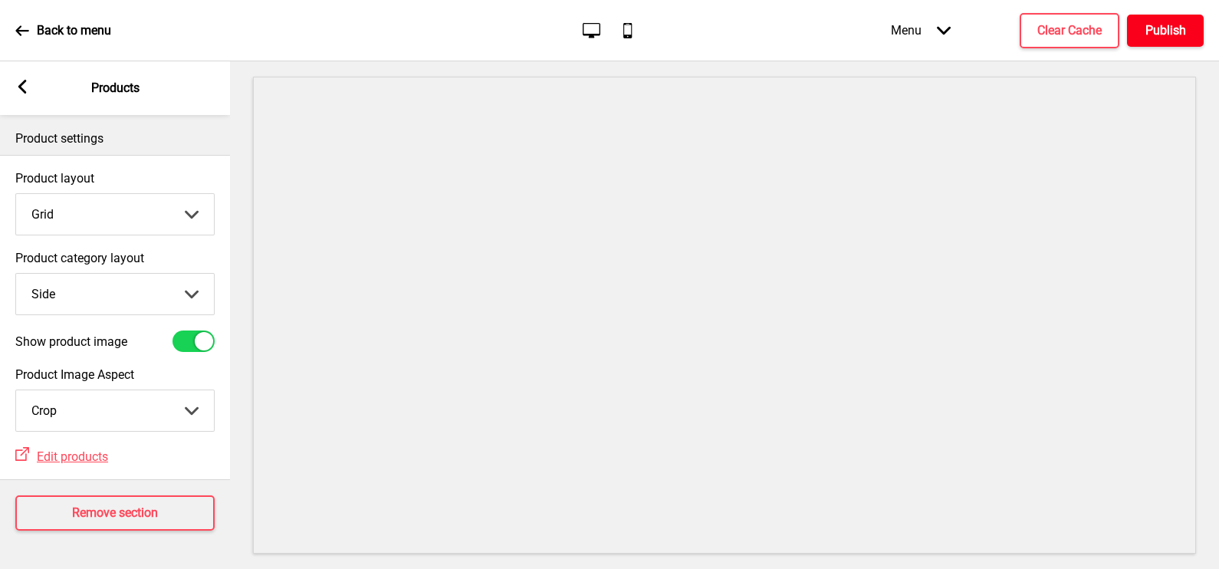
click at [1139, 39] on button "Publish" at bounding box center [1165, 31] width 77 height 32
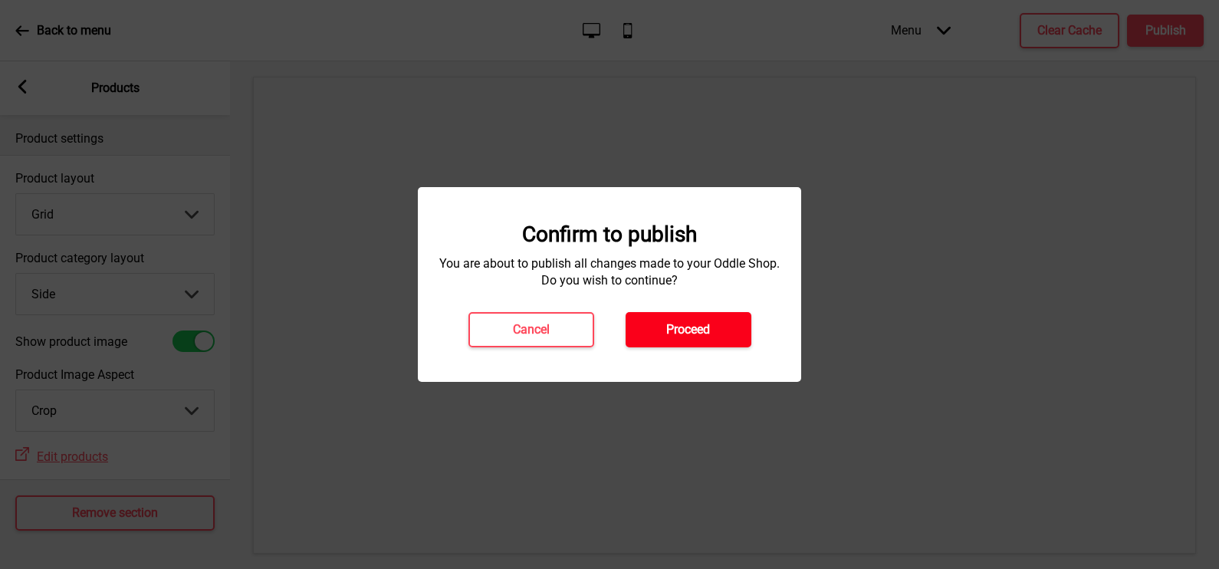
click at [725, 314] on button "Proceed" at bounding box center [689, 329] width 126 height 35
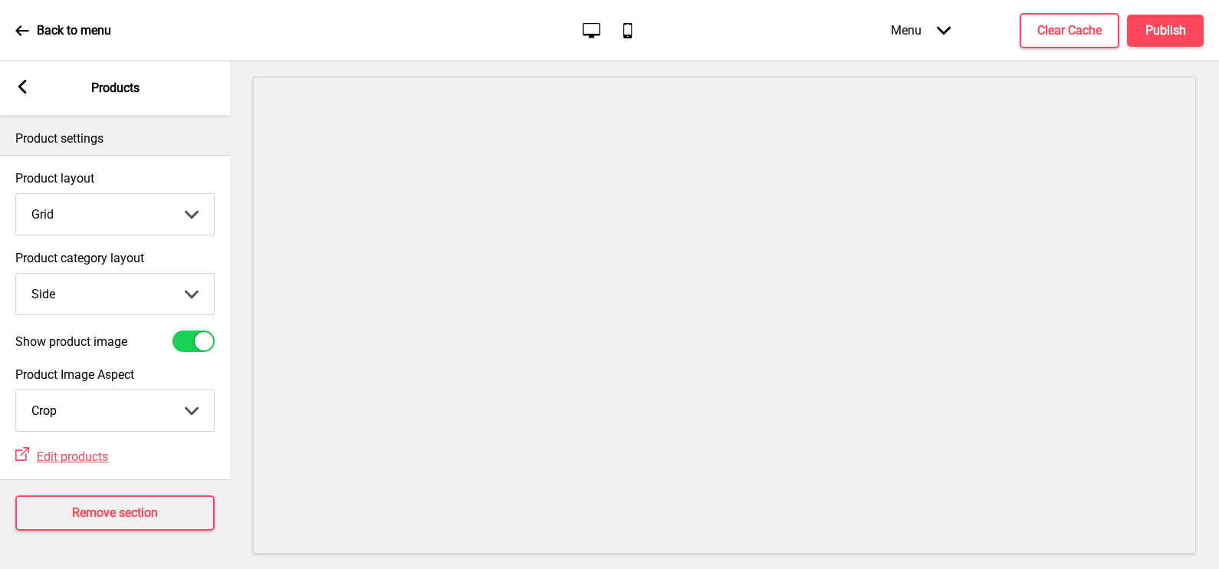
click at [23, 82] on icon at bounding box center [22, 87] width 8 height 14
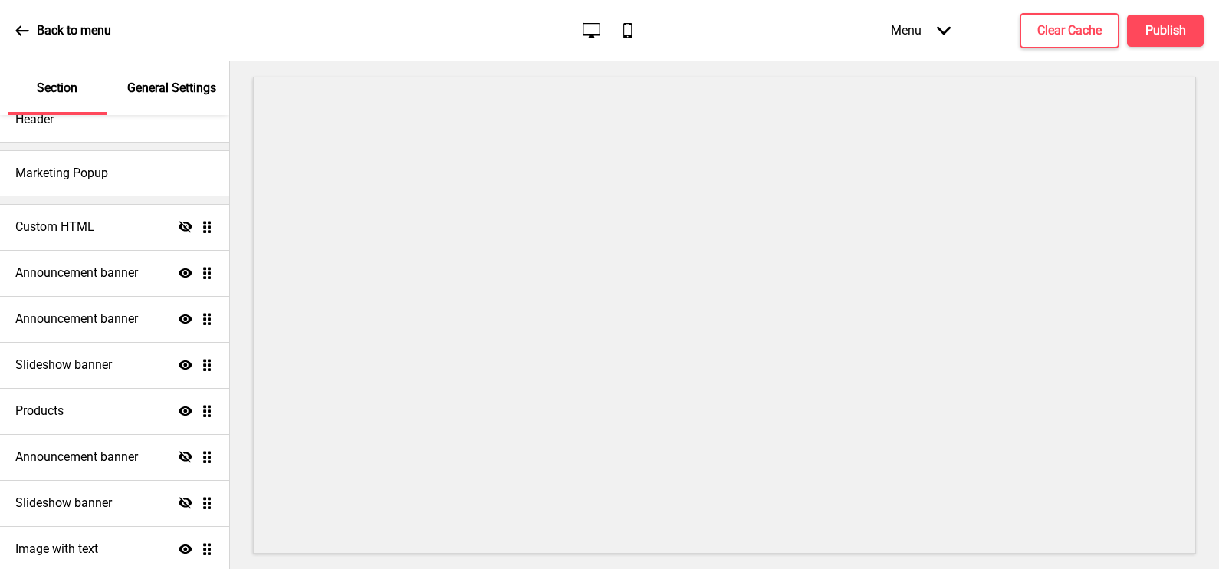
click at [27, 27] on icon at bounding box center [22, 31] width 14 height 14
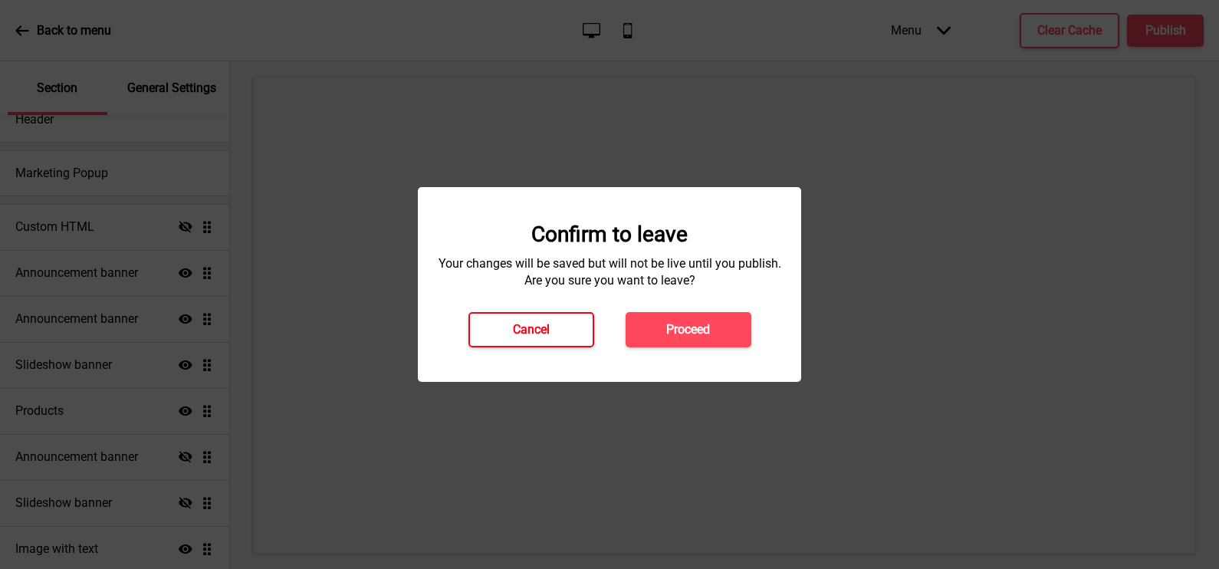
click at [548, 322] on h4 "Cancel" at bounding box center [531, 329] width 37 height 17
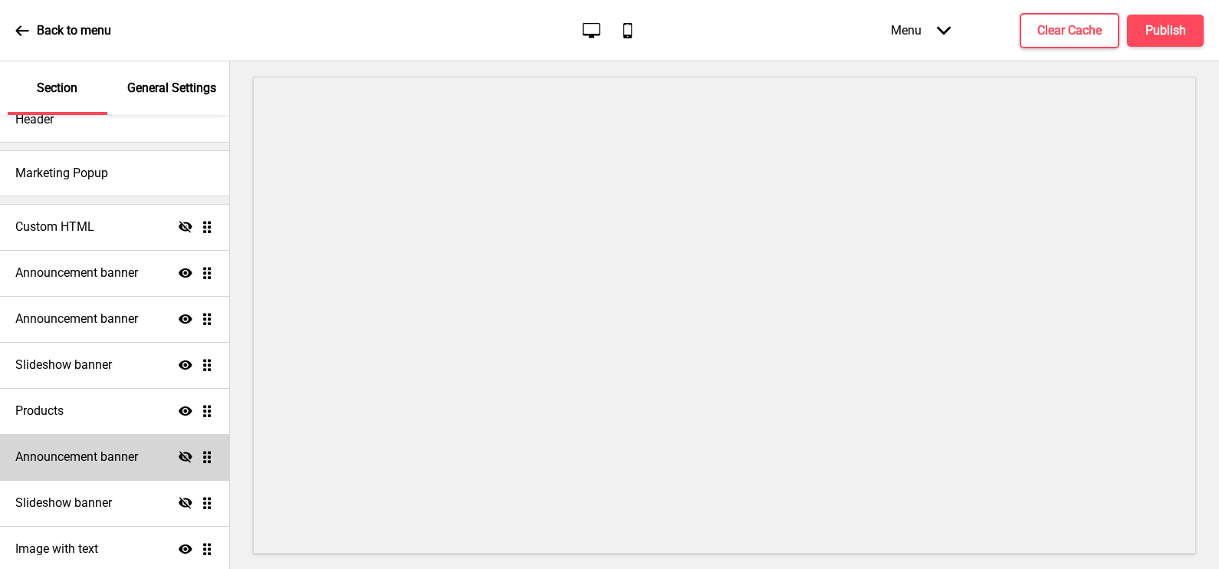
scroll to position [0, 0]
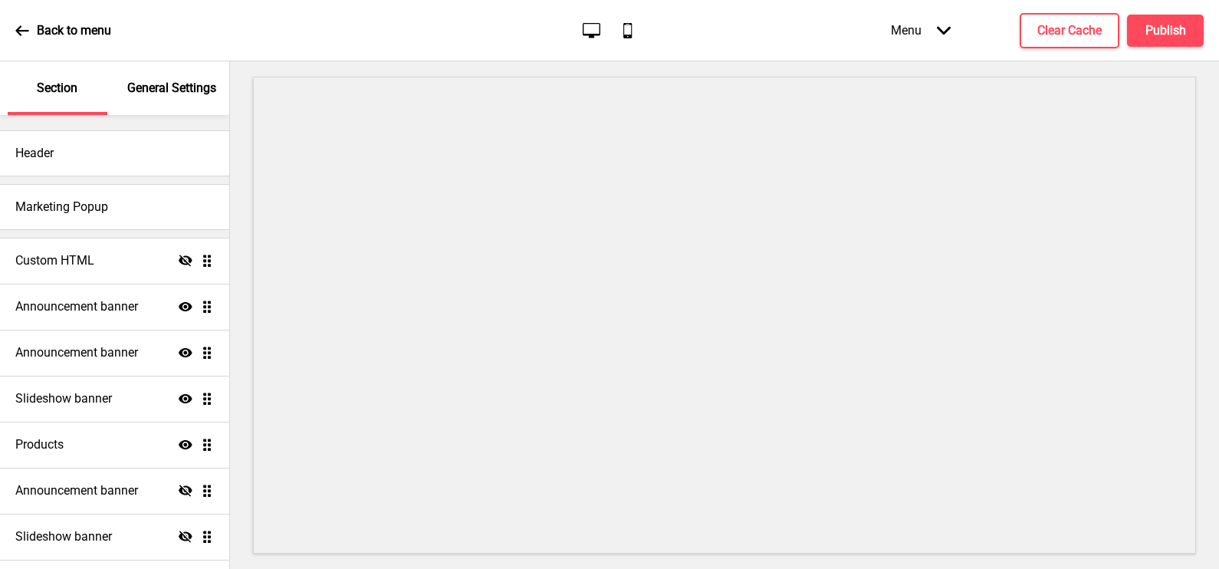
click at [114, 178] on div "Marketing Popup" at bounding box center [114, 203] width 229 height 54
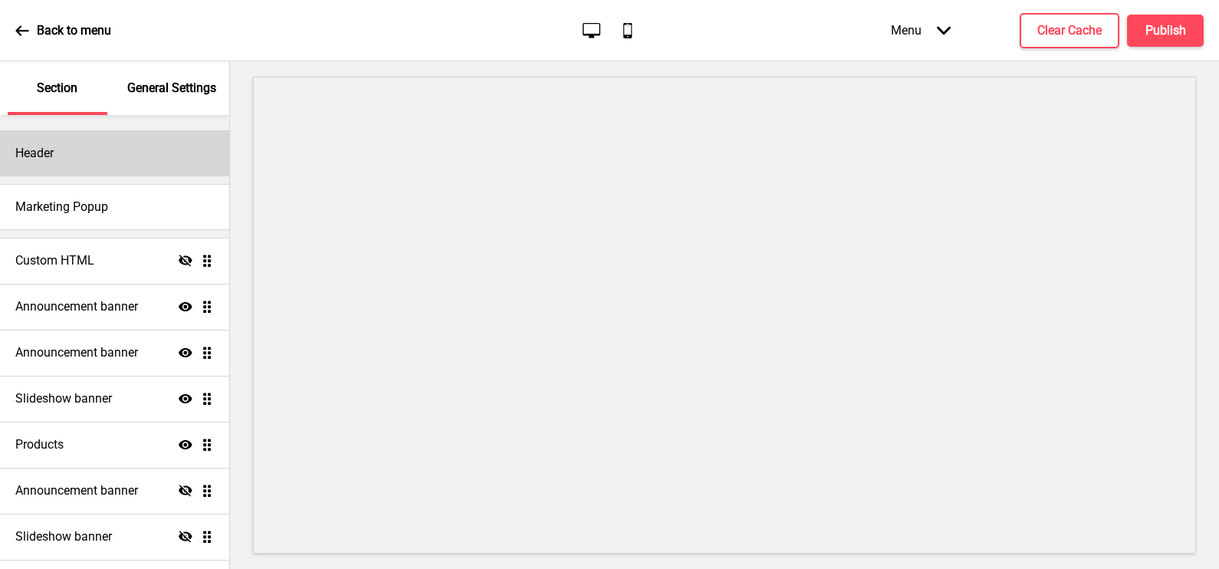
click at [114, 173] on div "Header" at bounding box center [114, 153] width 229 height 46
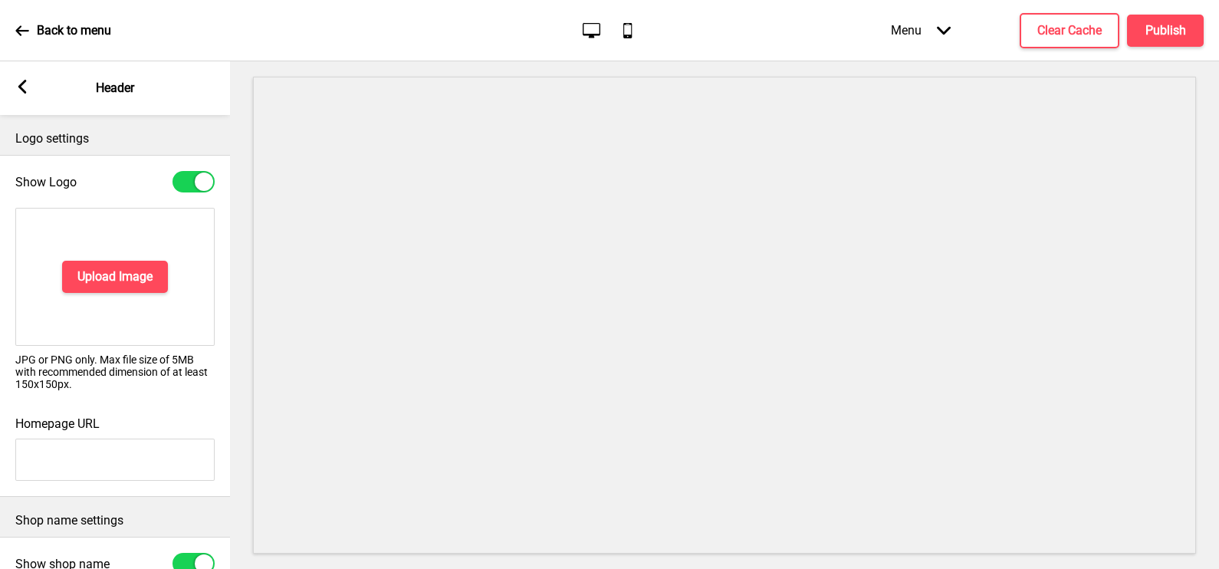
click at [196, 175] on div at bounding box center [194, 181] width 42 height 21
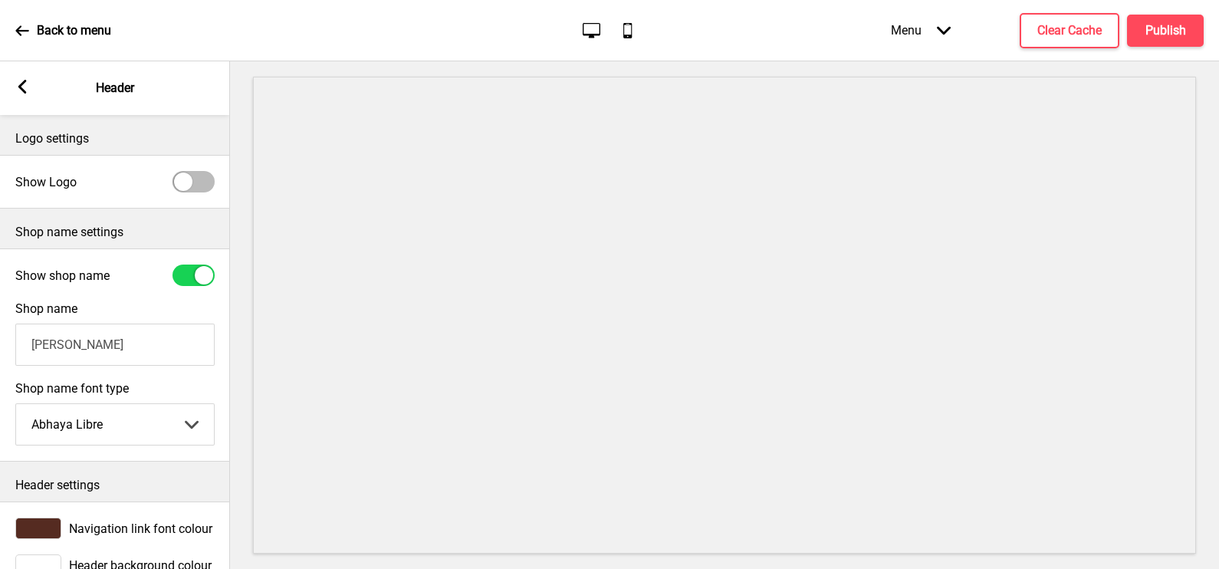
click at [193, 175] on div at bounding box center [194, 181] width 42 height 21
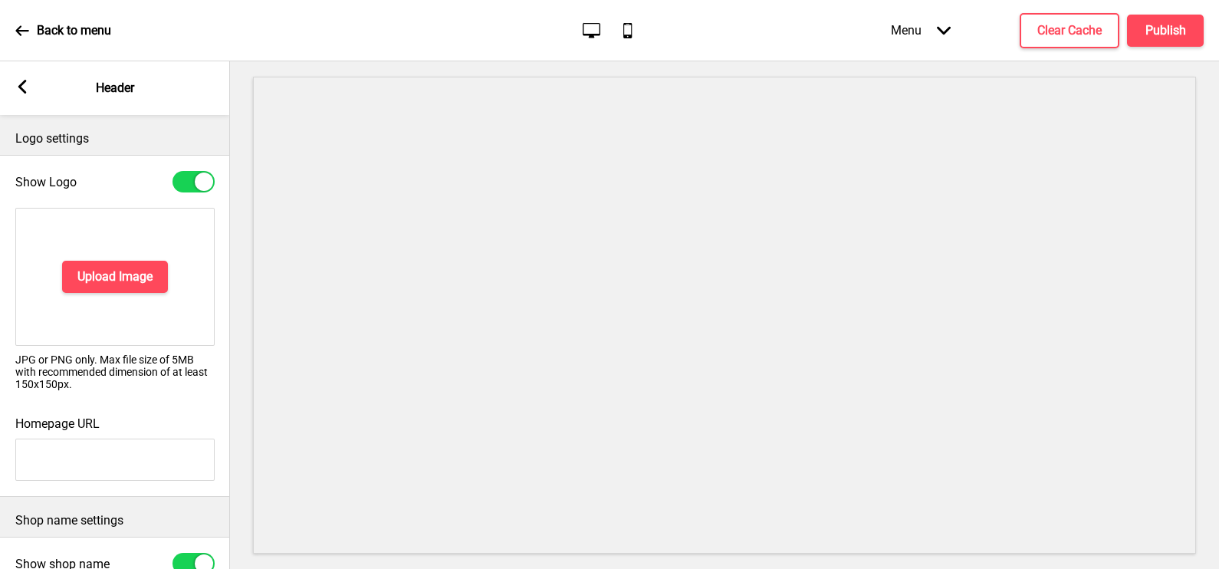
click at [192, 181] on div at bounding box center [194, 181] width 42 height 21
checkbox input "false"
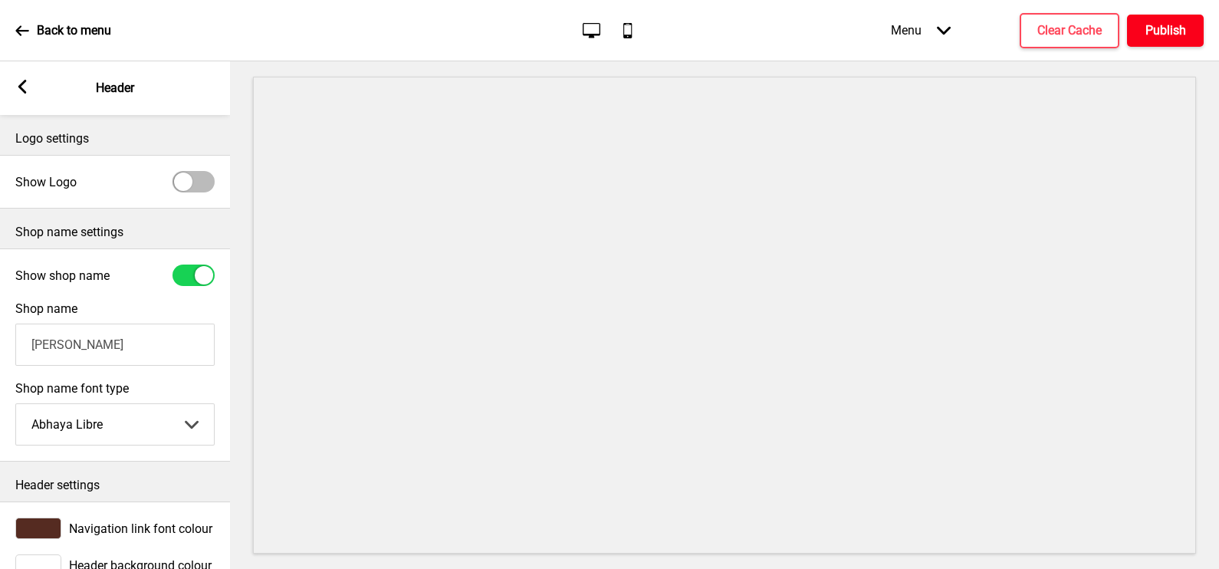
click at [1186, 38] on button "Publish" at bounding box center [1165, 31] width 77 height 32
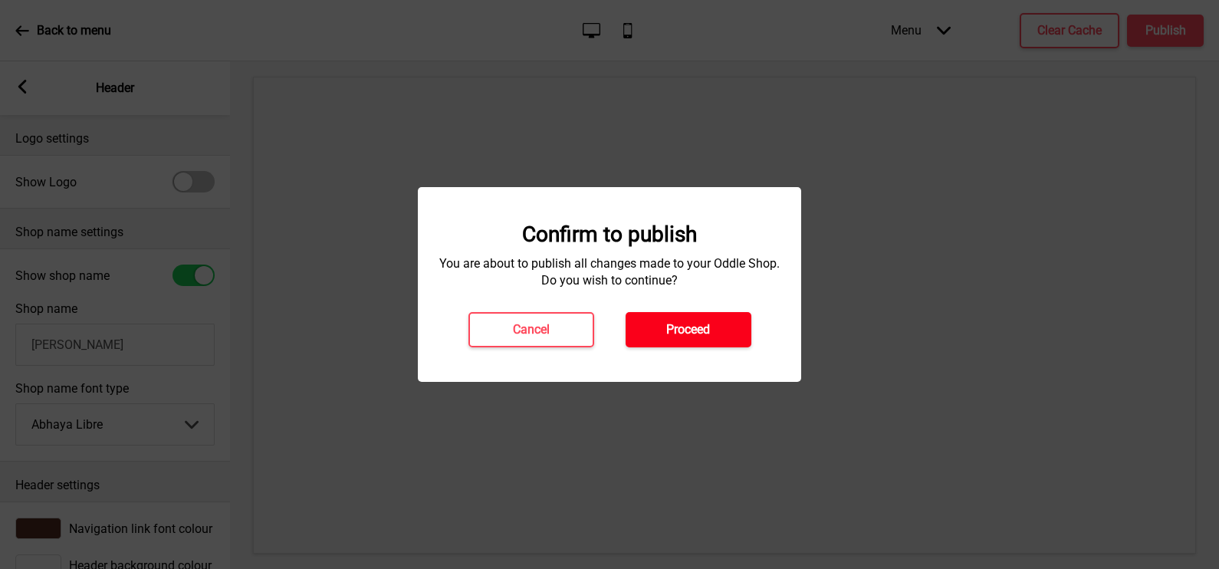
click at [733, 327] on button "Proceed" at bounding box center [689, 329] width 126 height 35
